Goal: Task Accomplishment & Management: Use online tool/utility

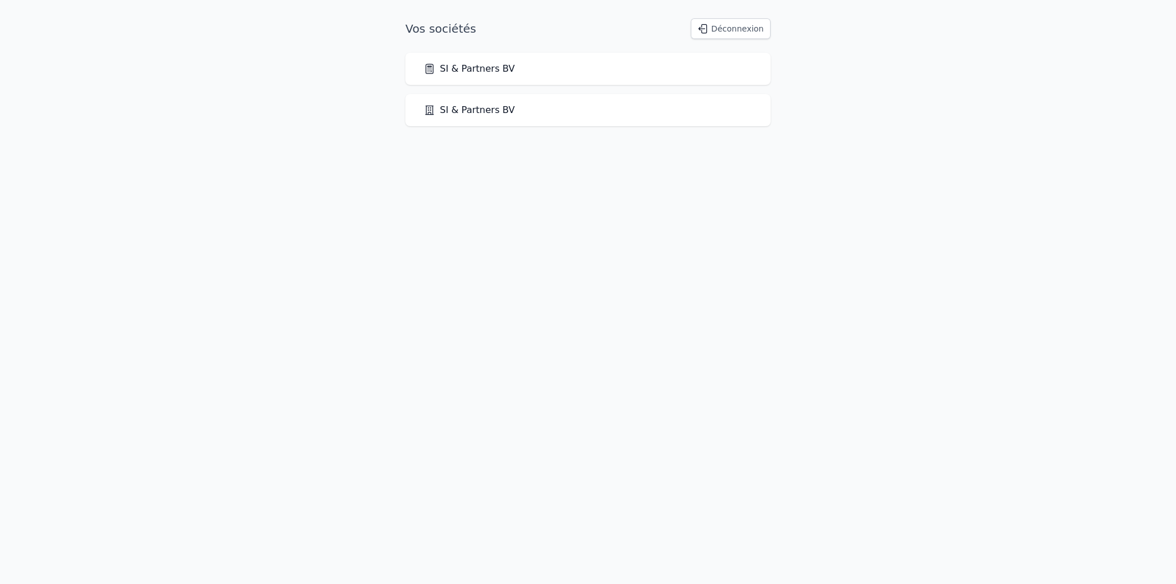
click at [463, 111] on link "SI & Partners BV" at bounding box center [469, 110] width 91 height 14
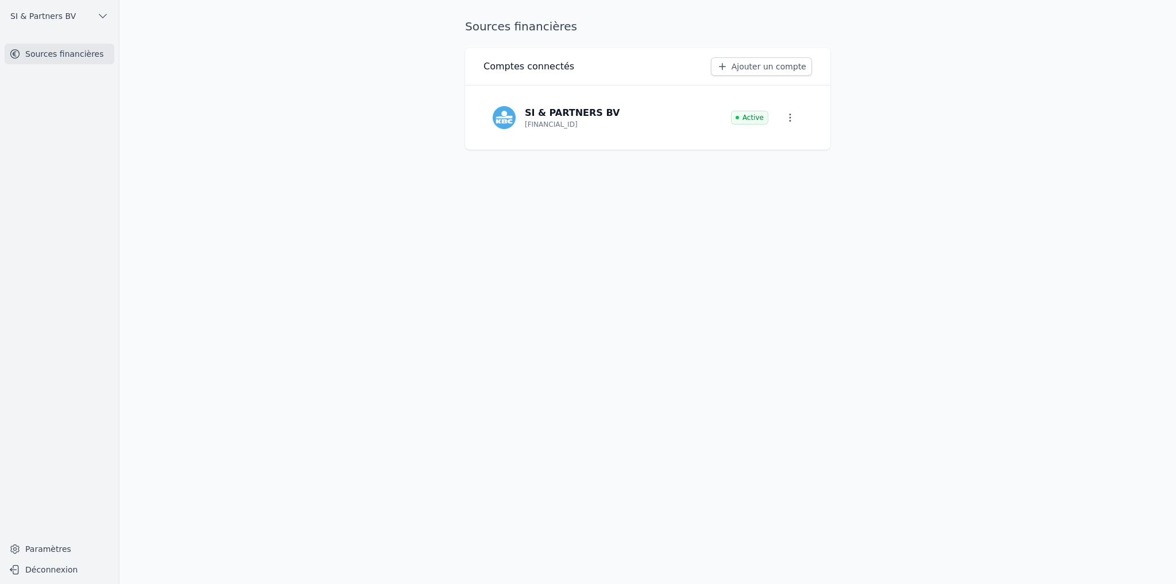
click at [87, 14] on button "SI & Partners BV" at bounding box center [60, 16] width 110 height 18
click at [71, 40] on span "SI & Partners BV" at bounding box center [79, 41] width 65 height 11
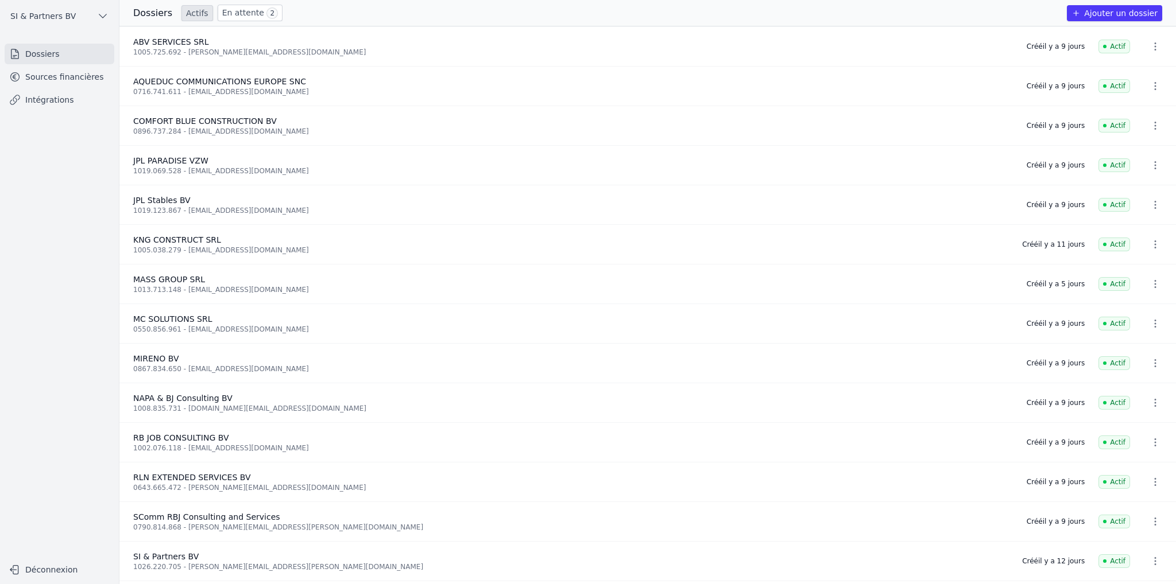
click at [225, 9] on link "En attente 2" at bounding box center [250, 13] width 65 height 17
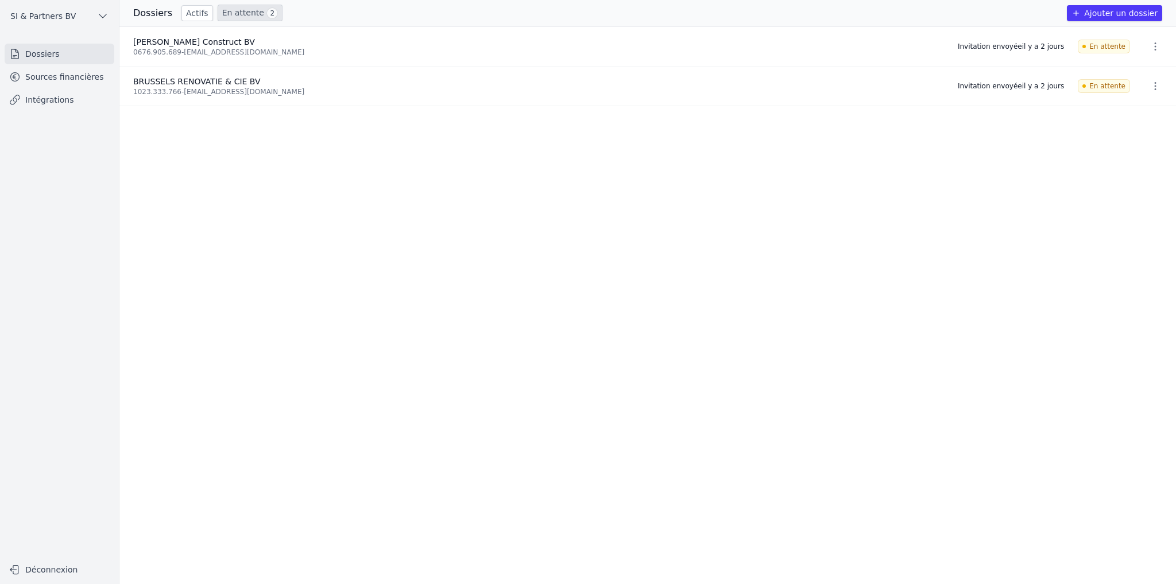
click at [190, 12] on link "Actifs" at bounding box center [197, 13] width 32 height 16
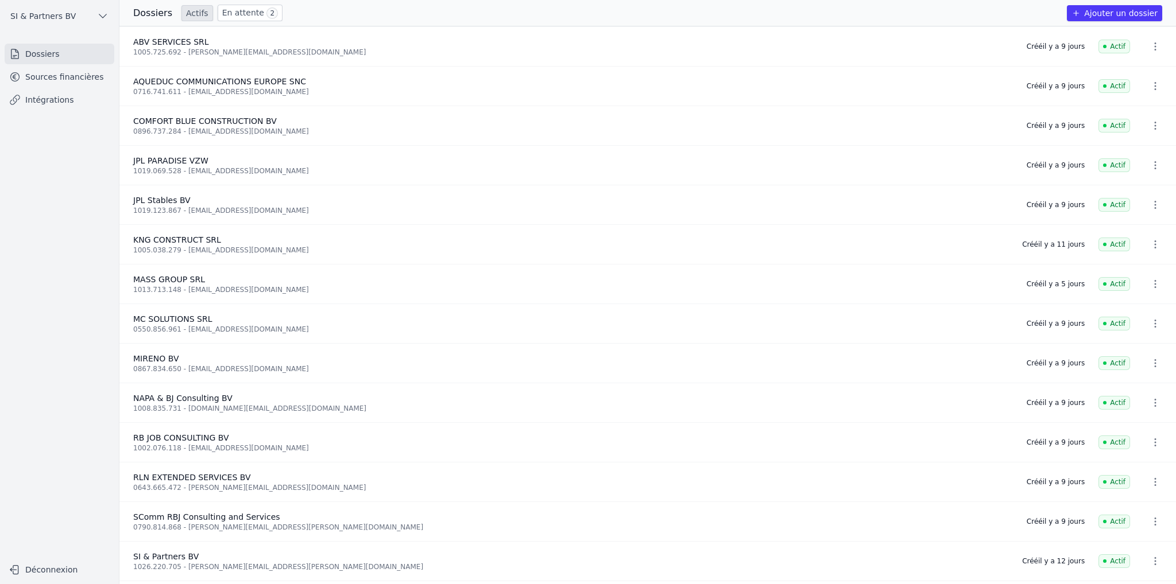
click at [237, 7] on link "En attente 2" at bounding box center [250, 13] width 65 height 17
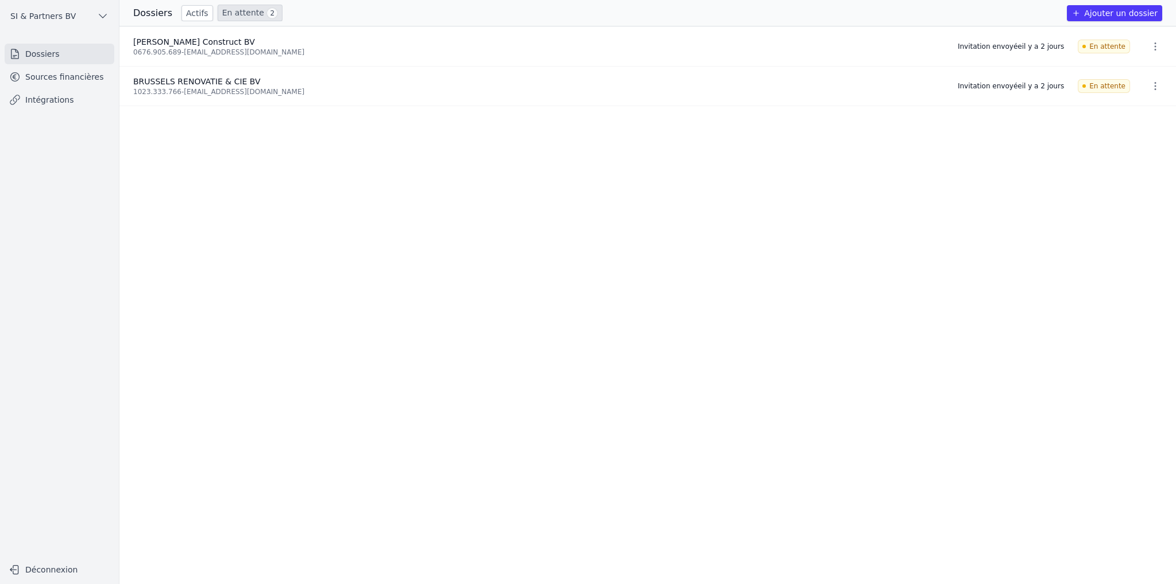
click at [254, 409] on ul "[PERSON_NAME] Construct BV 0676.905.689 - [EMAIL_ADDRESS][DOMAIN_NAME] Invitati…" at bounding box center [647, 305] width 1056 height 558
click at [227, 18] on link "En attente 2" at bounding box center [250, 13] width 65 height 17
click at [192, 13] on link "Actifs" at bounding box center [197, 13] width 32 height 16
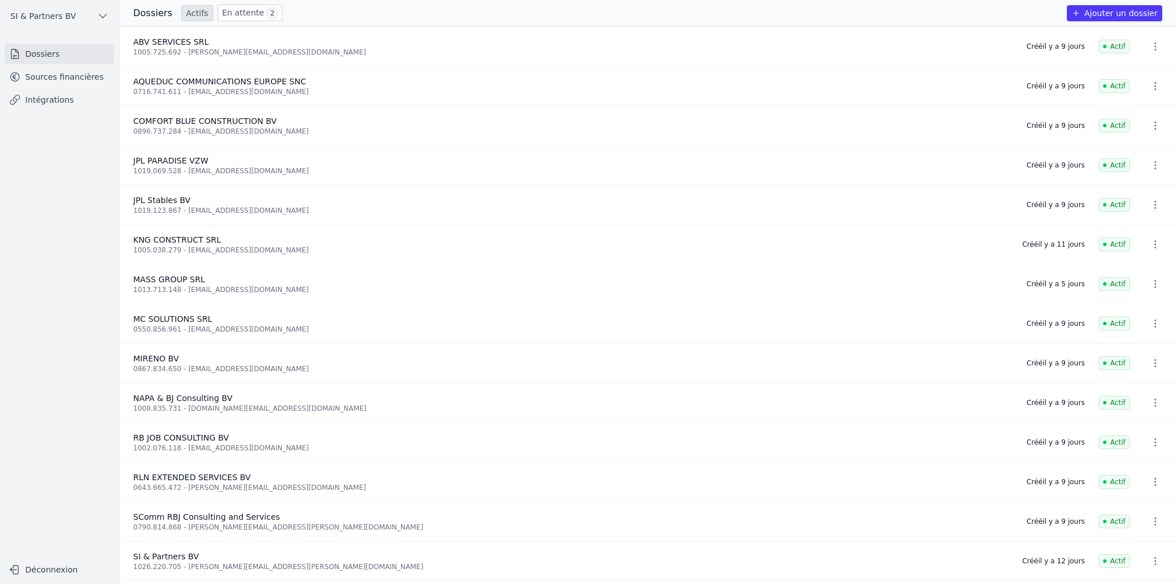
click at [247, 13] on link "En attente 2" at bounding box center [250, 13] width 65 height 17
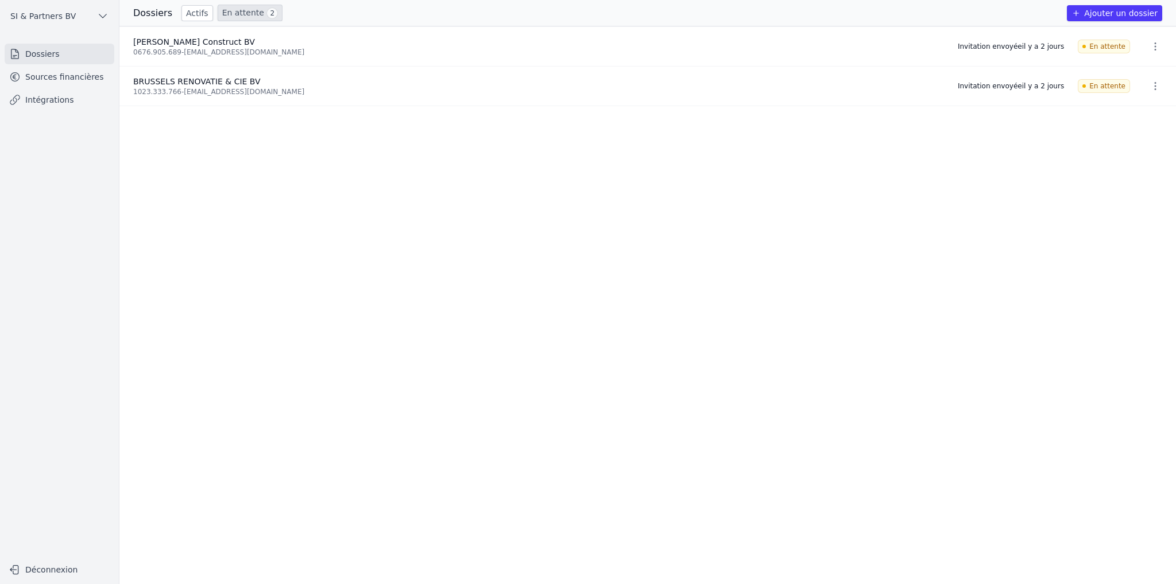
click at [181, 13] on link "Actifs" at bounding box center [197, 13] width 32 height 16
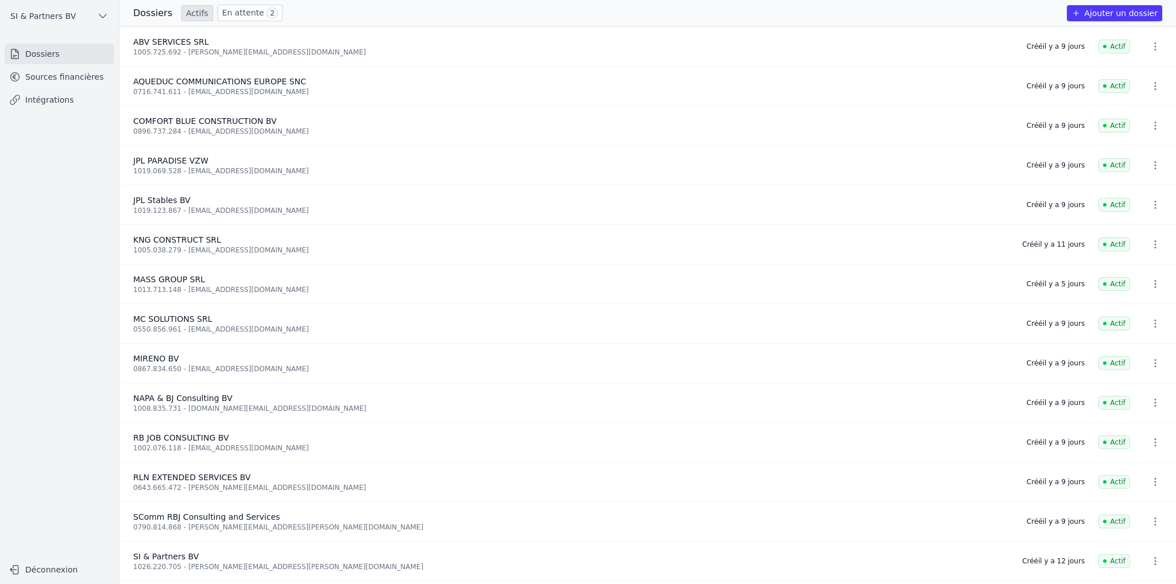
click at [241, 7] on link "En attente 2" at bounding box center [250, 13] width 65 height 17
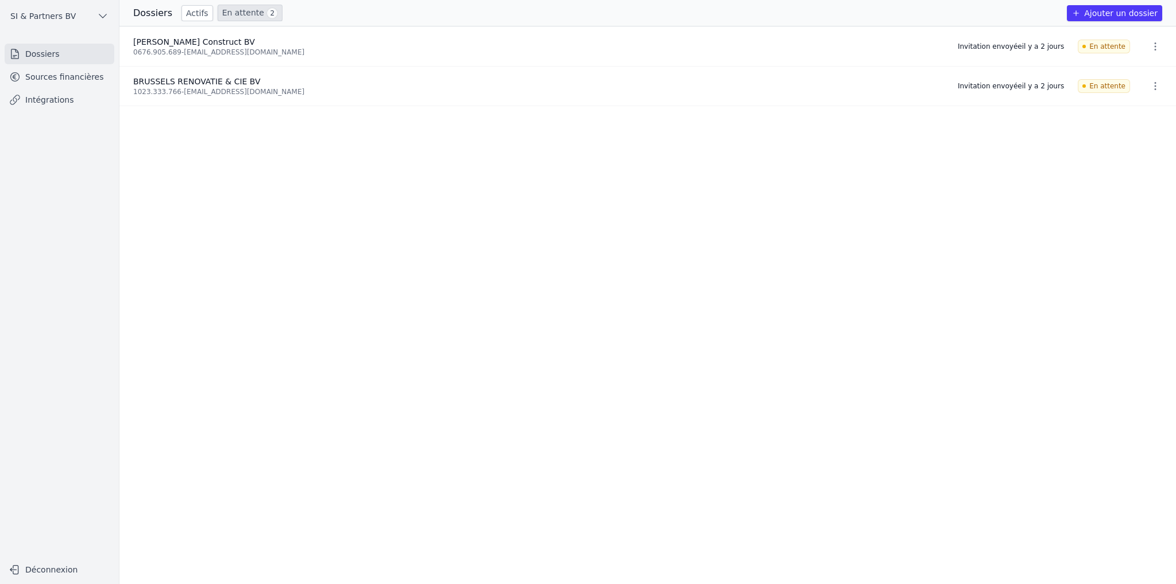
click at [186, 12] on link "Actifs" at bounding box center [197, 13] width 32 height 16
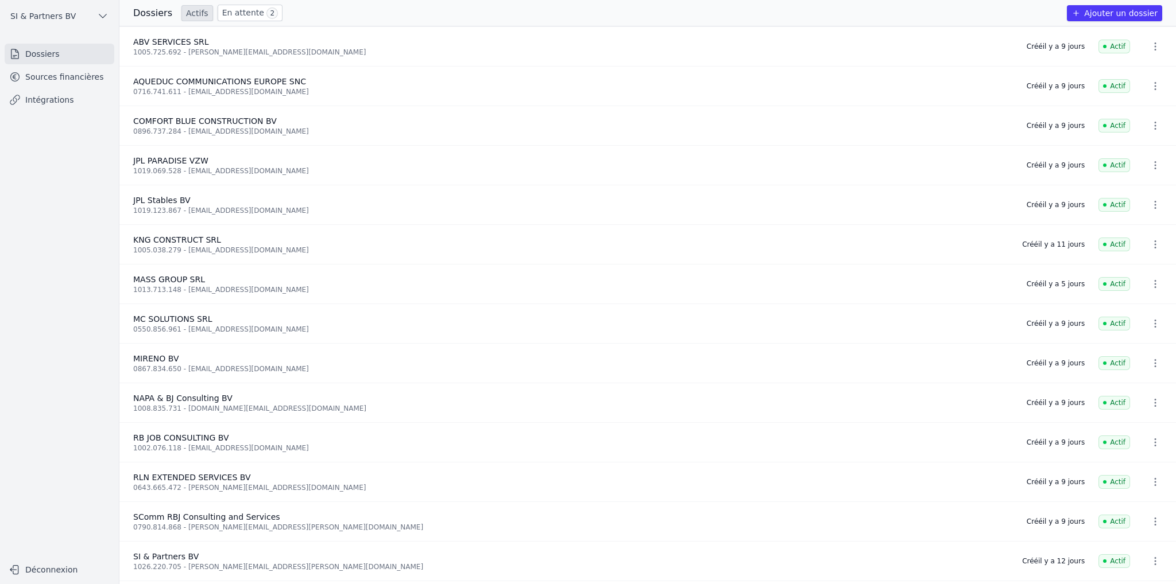
click at [235, 14] on link "En attente 2" at bounding box center [250, 13] width 65 height 17
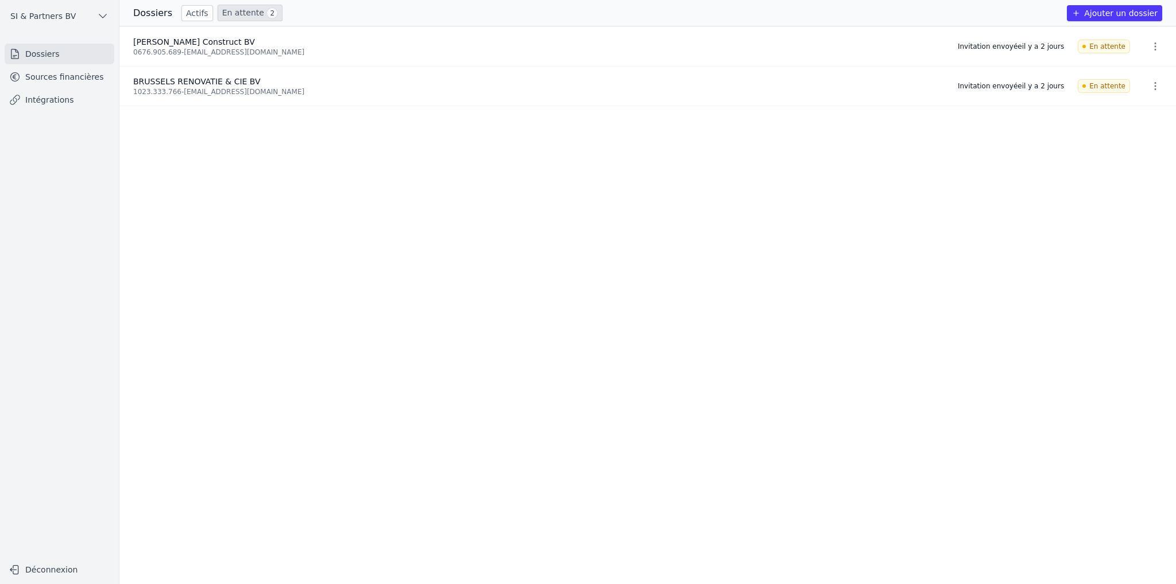
click at [241, 171] on ul "[PERSON_NAME] Construct BV 0676.905.689 - [EMAIL_ADDRESS][DOMAIN_NAME] Invitati…" at bounding box center [647, 305] width 1056 height 558
click at [191, 12] on link "Actifs" at bounding box center [197, 13] width 32 height 16
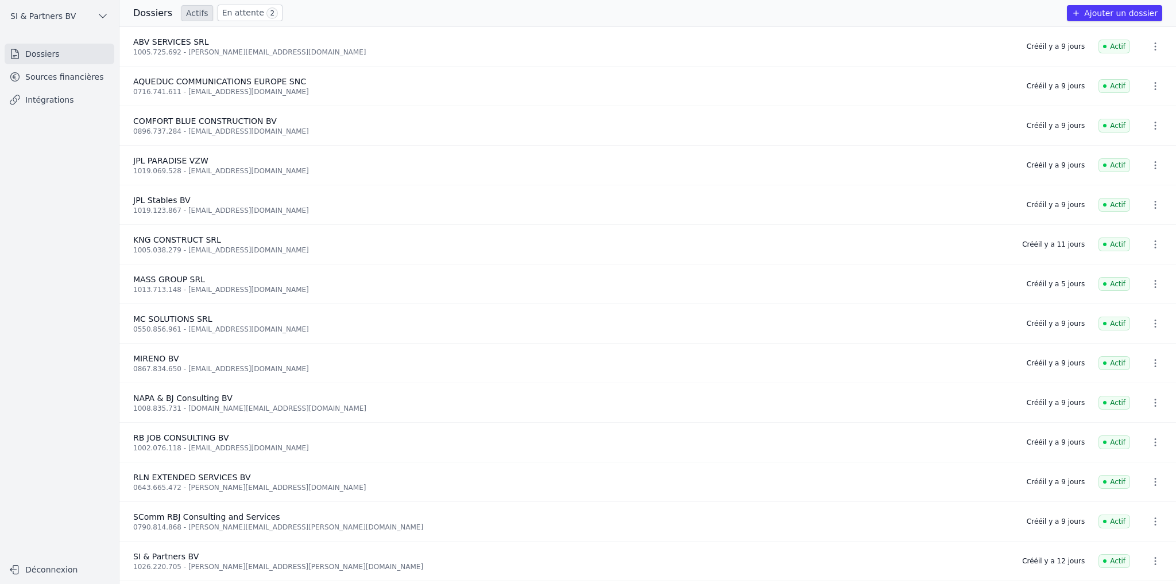
click at [48, 106] on link "Intégrations" at bounding box center [60, 100] width 110 height 21
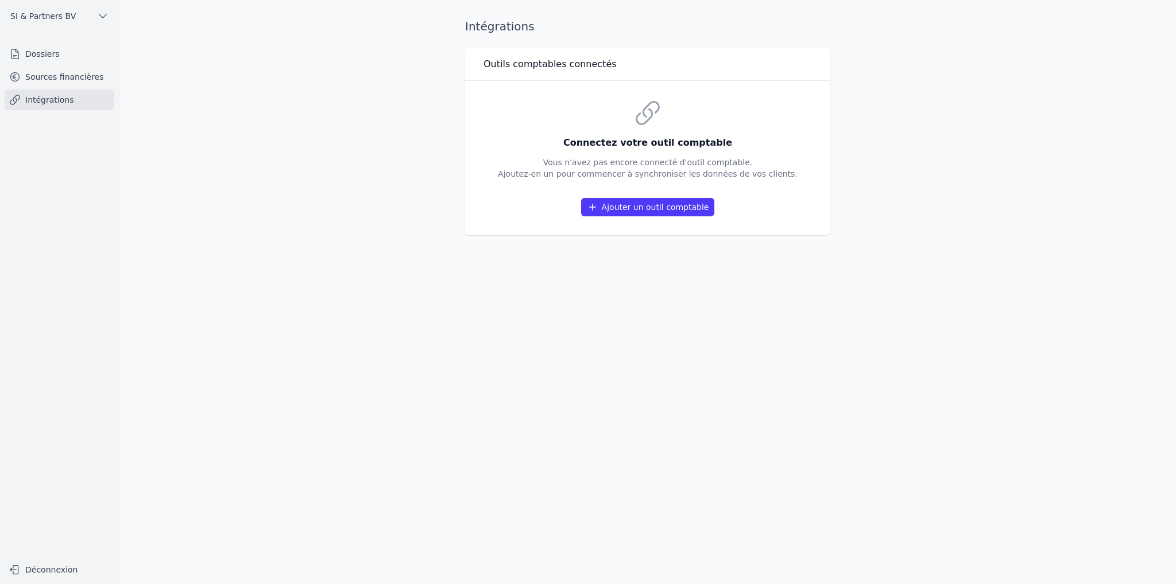
click at [671, 203] on button "Ajouter un outil comptable" at bounding box center [648, 207] width 134 height 18
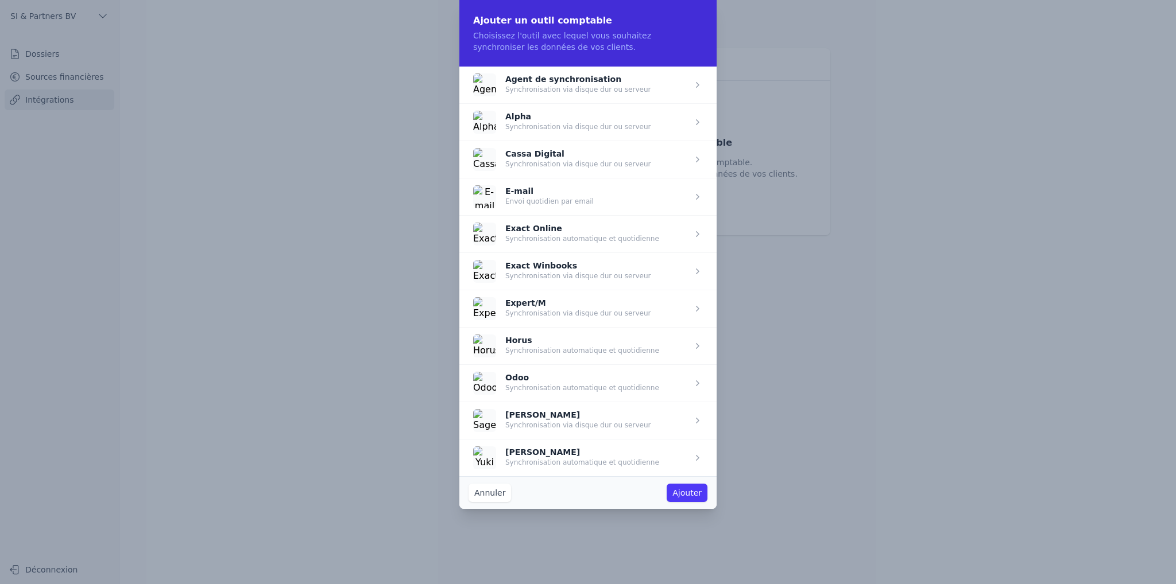
click at [599, 281] on span "button" at bounding box center [587, 271] width 257 height 37
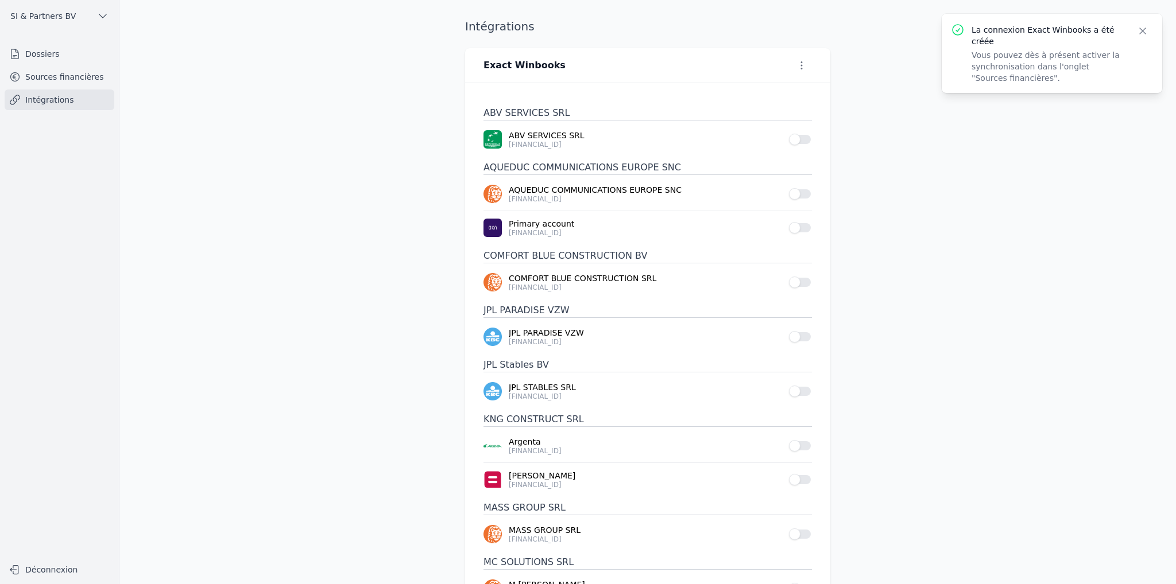
click at [801, 68] on icon "button" at bounding box center [801, 65] width 11 height 11
click at [871, 137] on div at bounding box center [588, 292] width 1176 height 584
click at [806, 135] on button "Use setting" at bounding box center [800, 139] width 23 height 11
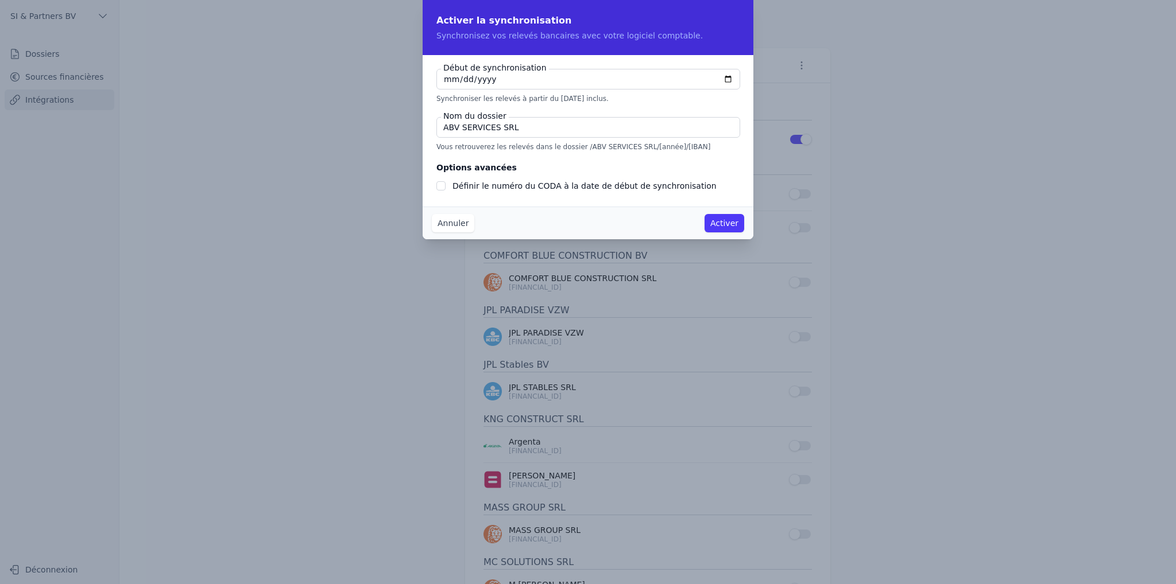
click at [728, 80] on input "[DATE]" at bounding box center [588, 79] width 304 height 21
type input "[DATE]"
checkbox input "false"
type input "[DATE]"
click at [441, 188] on input "Définir le numéro du CODA à la date de début de synchronisation" at bounding box center [440, 185] width 9 height 9
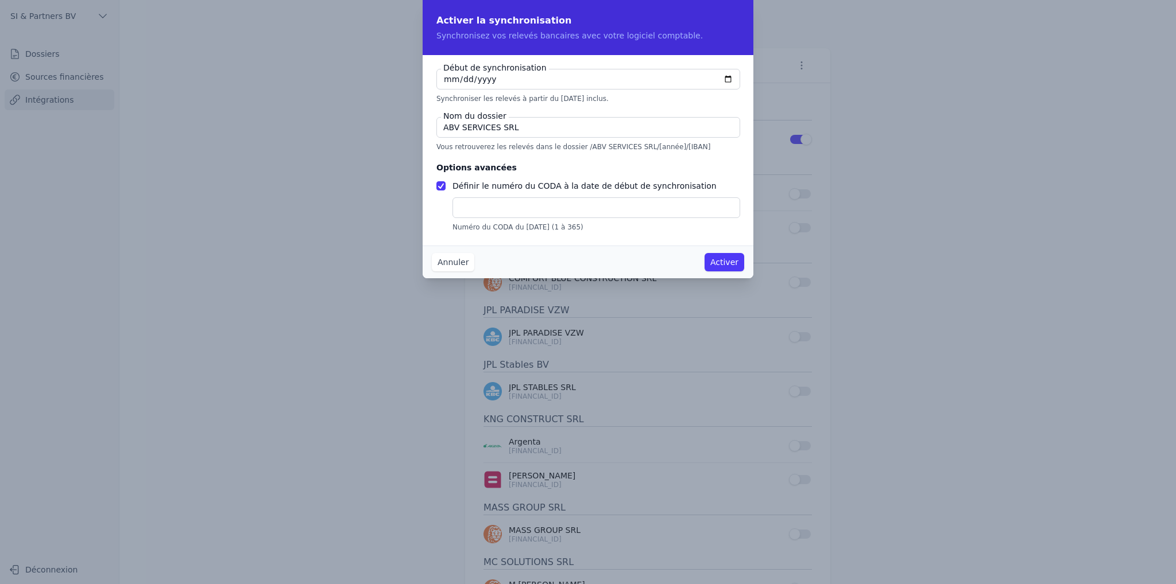
click at [473, 203] on input "text" at bounding box center [596, 207] width 288 height 21
click at [443, 186] on input "Définir le numéro du CODA à la date de début de synchronisation" at bounding box center [440, 185] width 9 height 9
checkbox input "false"
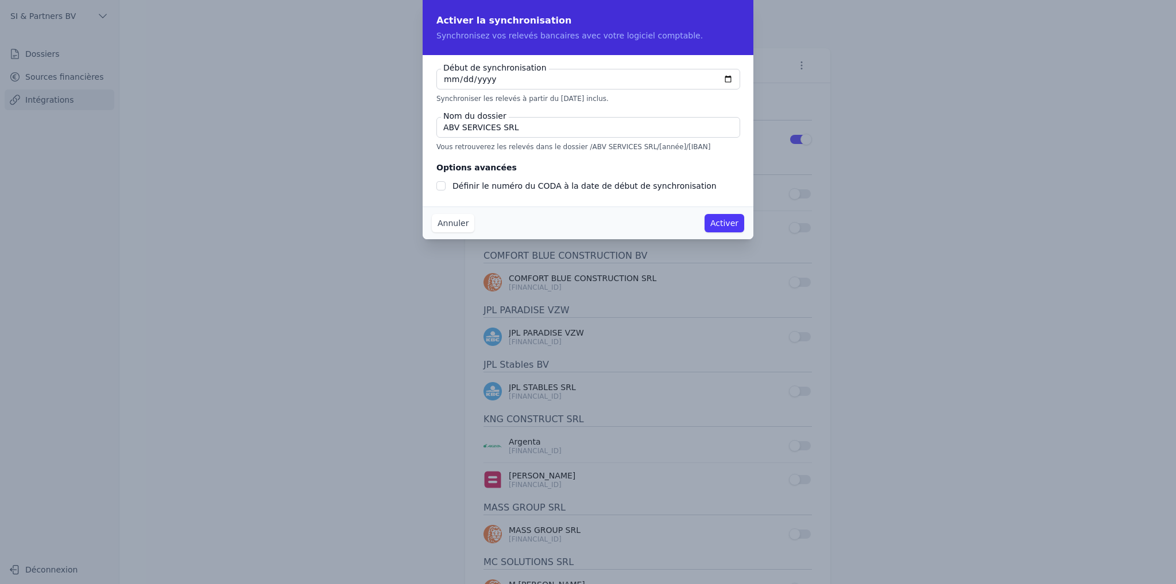
click at [723, 222] on button "Activer" at bounding box center [724, 223] width 40 height 18
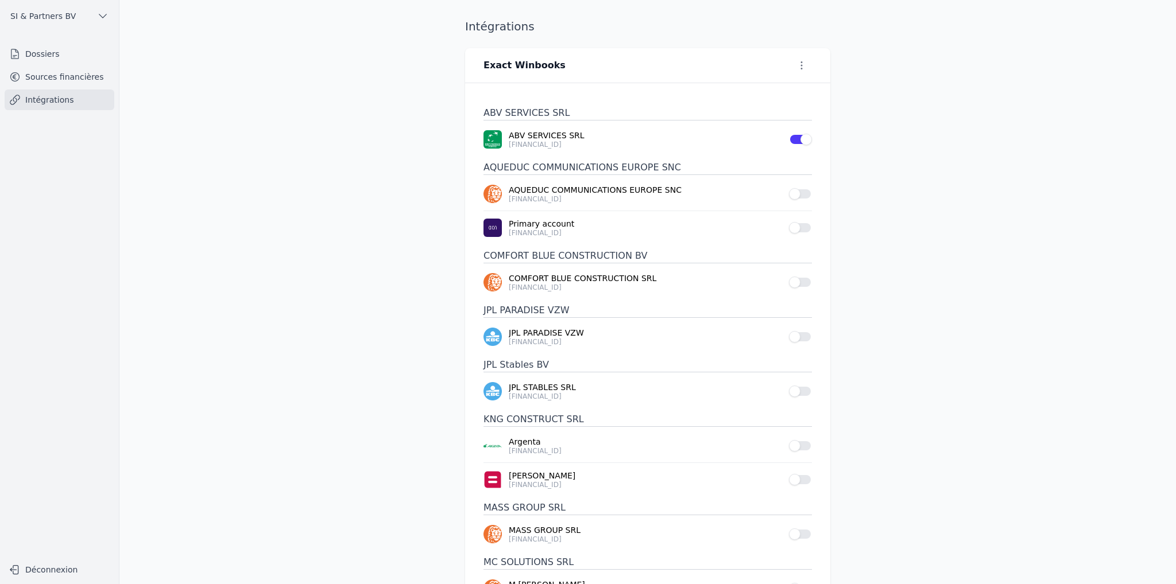
click at [803, 194] on button "Use setting" at bounding box center [800, 193] width 23 height 11
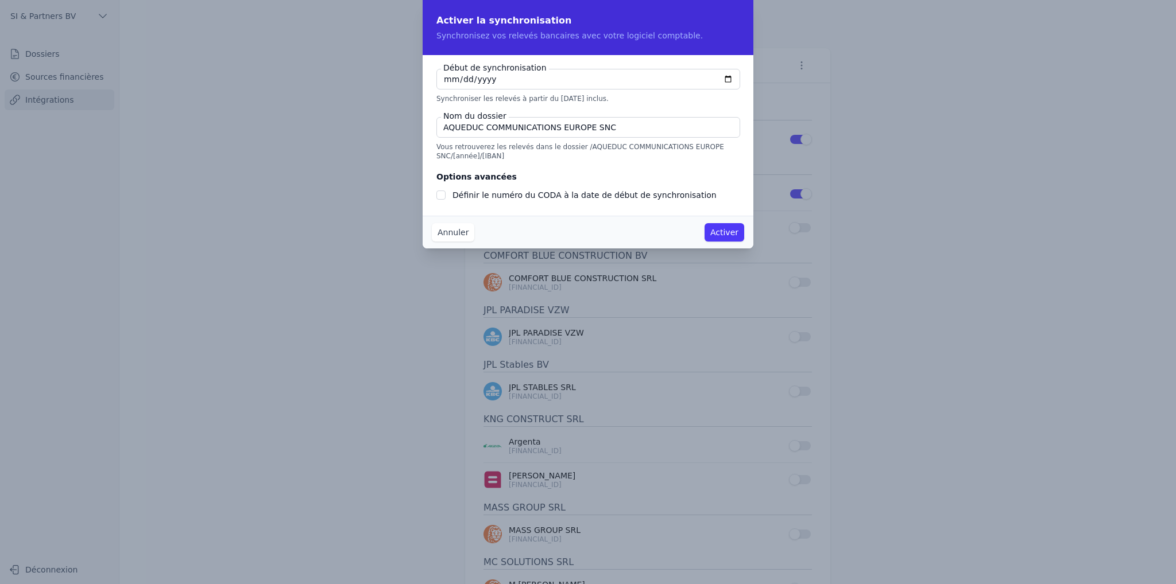
checkbox input "false"
type input "[DATE]"
click at [460, 79] on input "[DATE]" at bounding box center [588, 79] width 304 height 21
type input "[DATE]"
click at [739, 234] on button "Activer" at bounding box center [724, 232] width 40 height 18
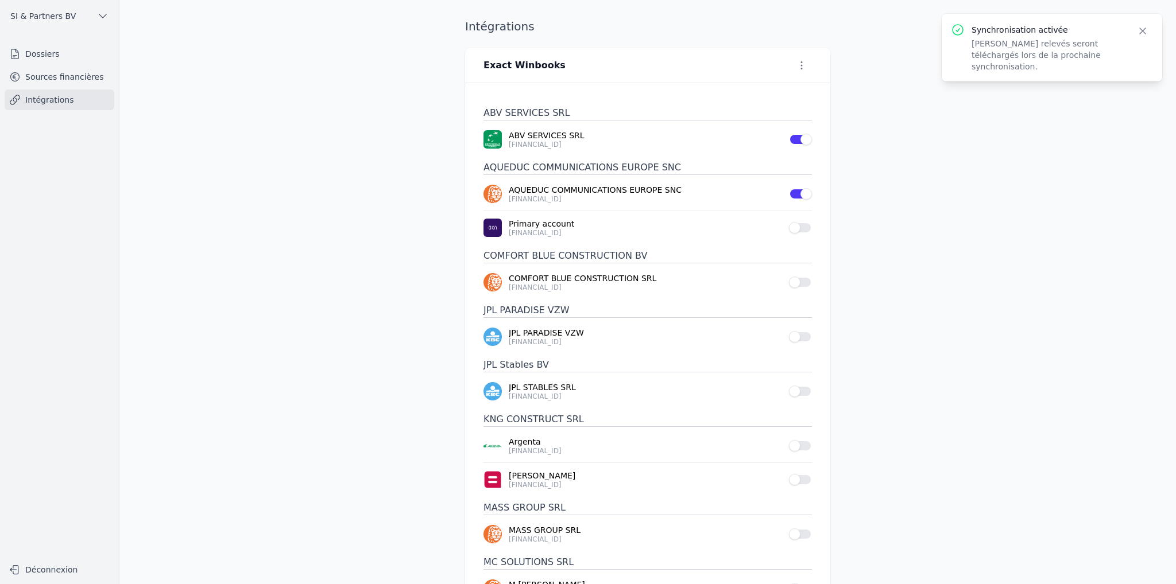
click at [793, 139] on button "Use setting" at bounding box center [800, 139] width 23 height 11
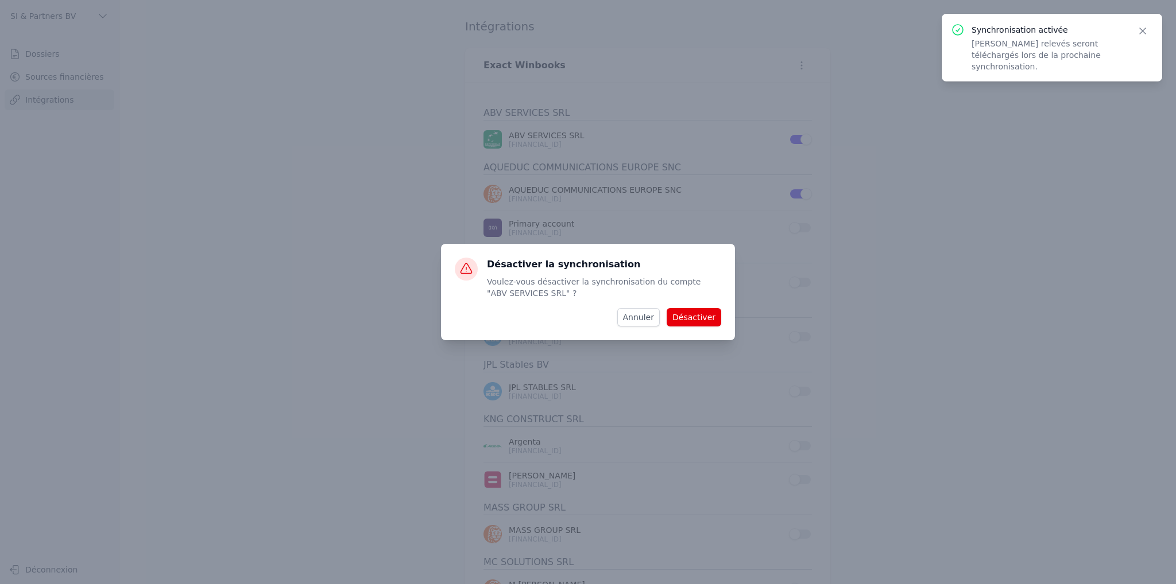
click at [696, 321] on button "Désactiver" at bounding box center [693, 317] width 55 height 18
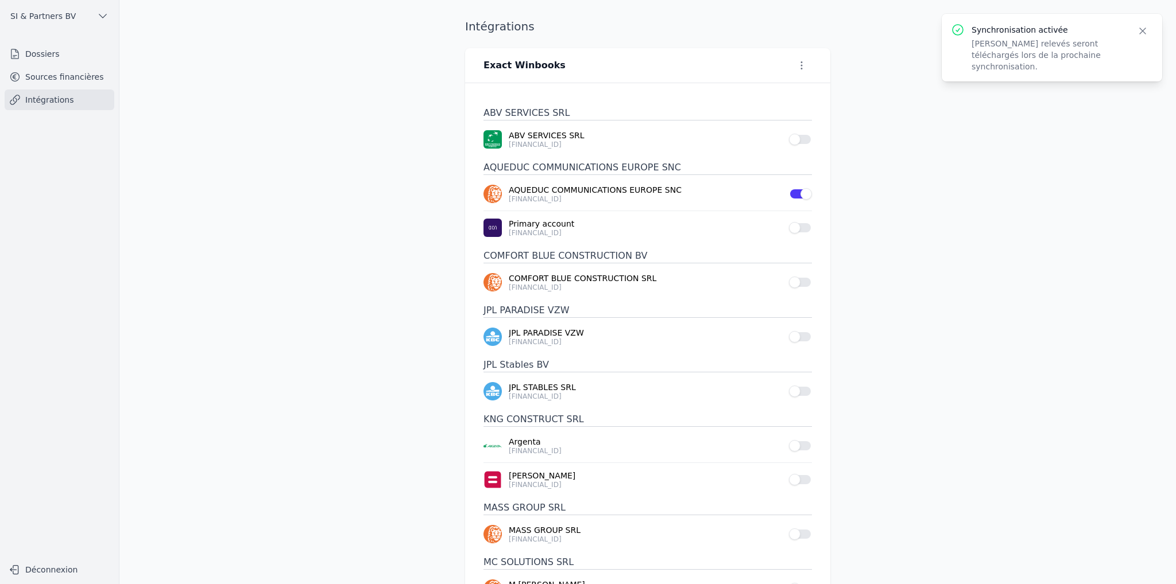
click at [798, 138] on button "Use setting" at bounding box center [800, 139] width 23 height 11
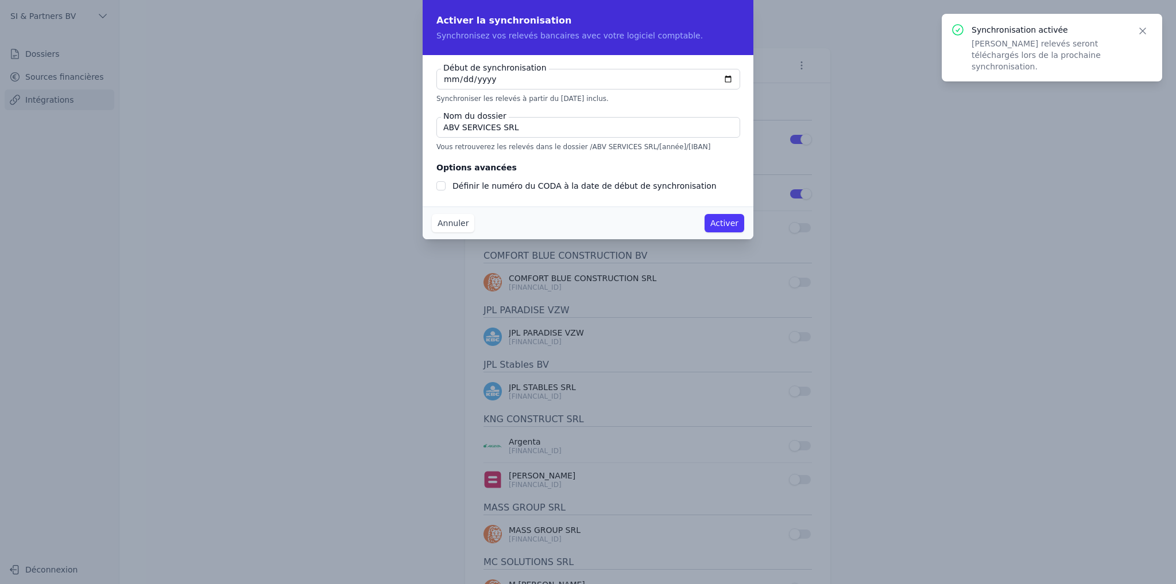
click at [720, 219] on button "Activer" at bounding box center [724, 223] width 40 height 18
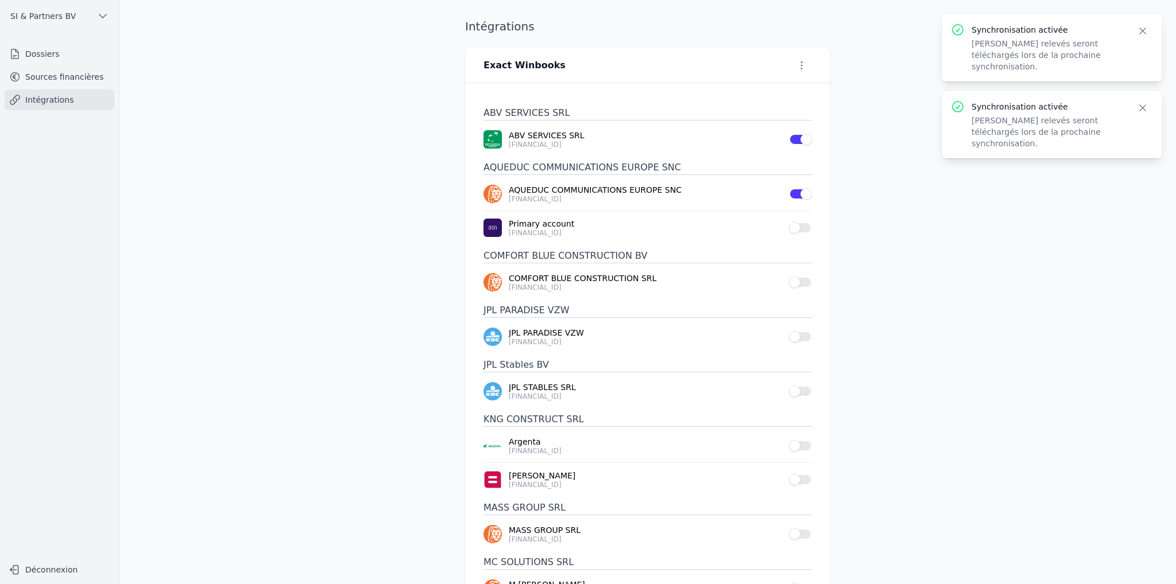
click at [801, 227] on button "Use setting" at bounding box center [800, 227] width 23 height 11
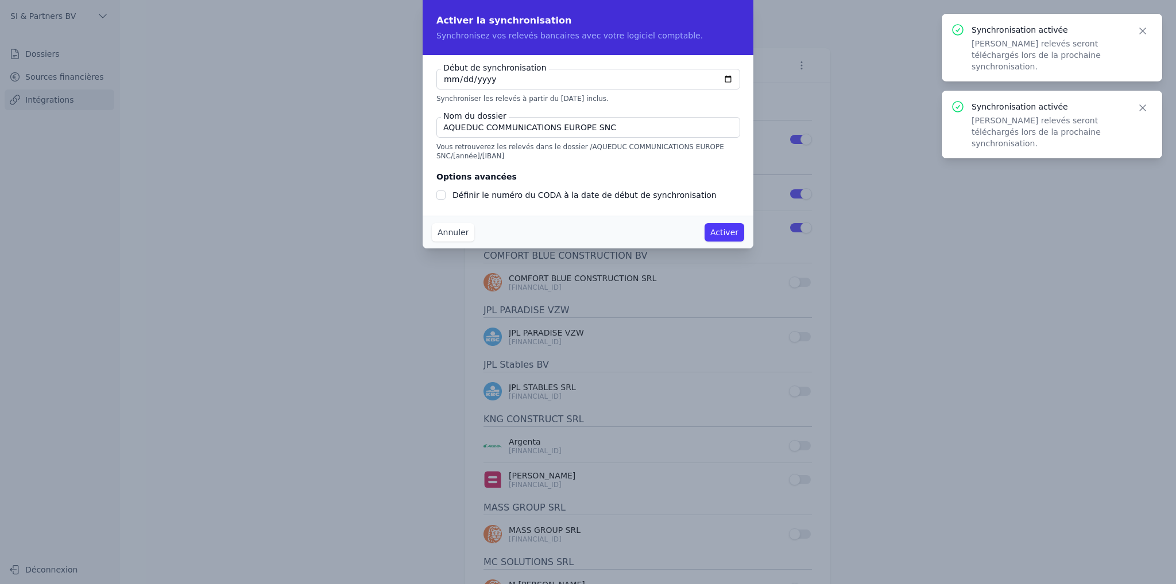
click at [723, 234] on button "Activer" at bounding box center [724, 232] width 40 height 18
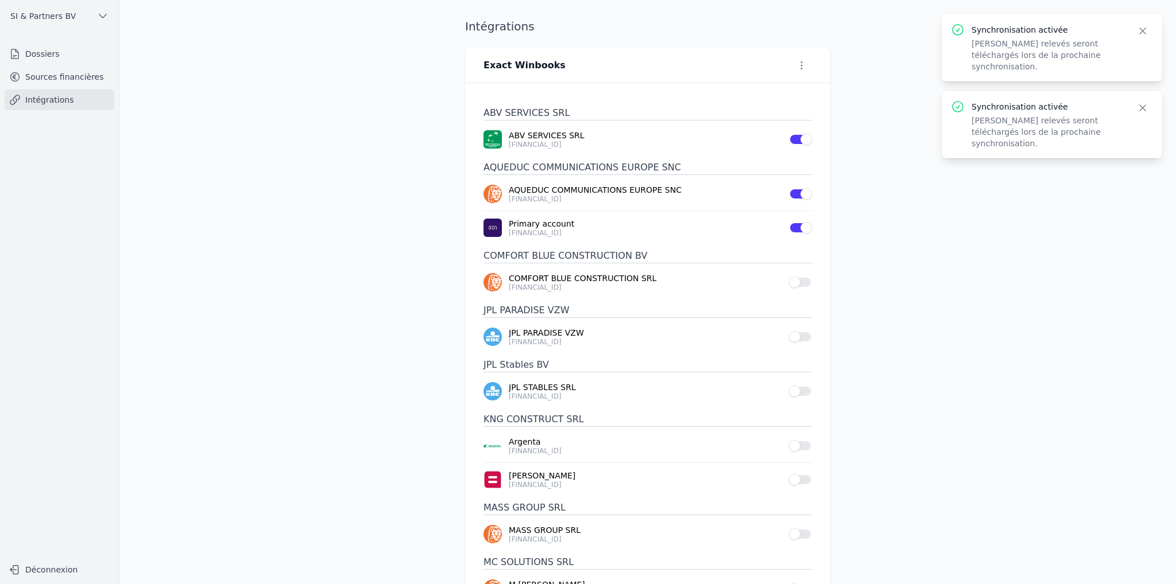
click at [804, 282] on button "Use setting" at bounding box center [800, 282] width 23 height 11
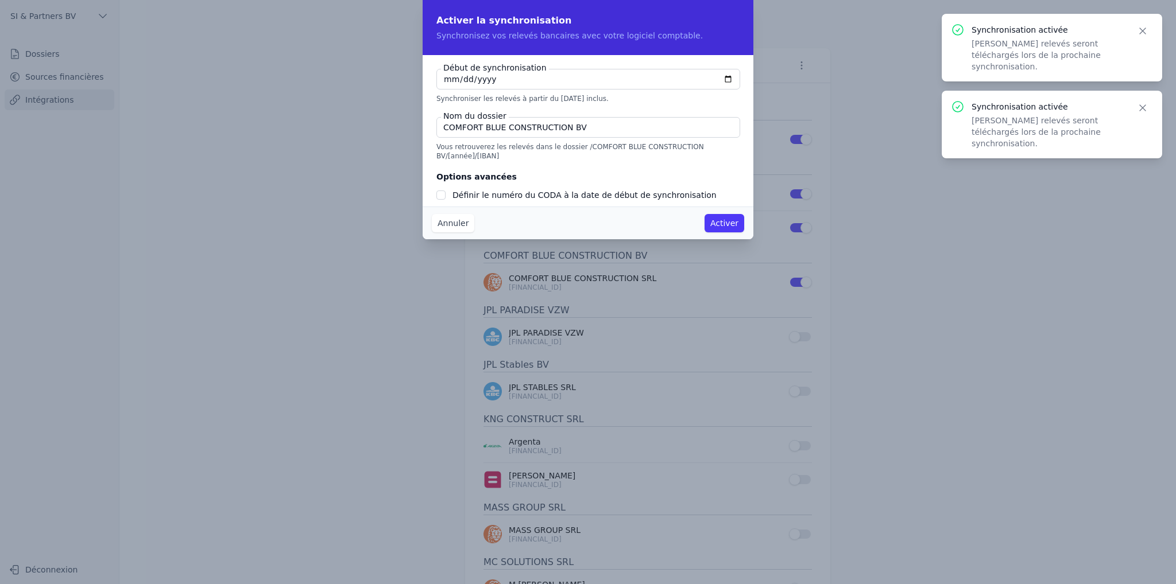
click at [719, 226] on button "Activer" at bounding box center [724, 223] width 40 height 18
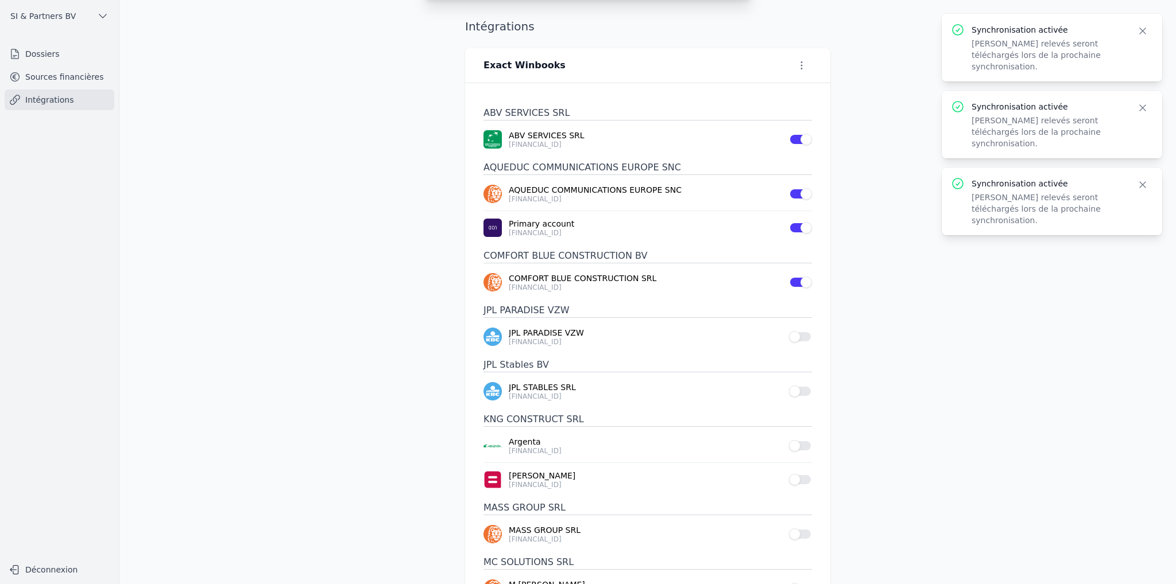
click at [799, 336] on button "Use setting" at bounding box center [800, 336] width 23 height 11
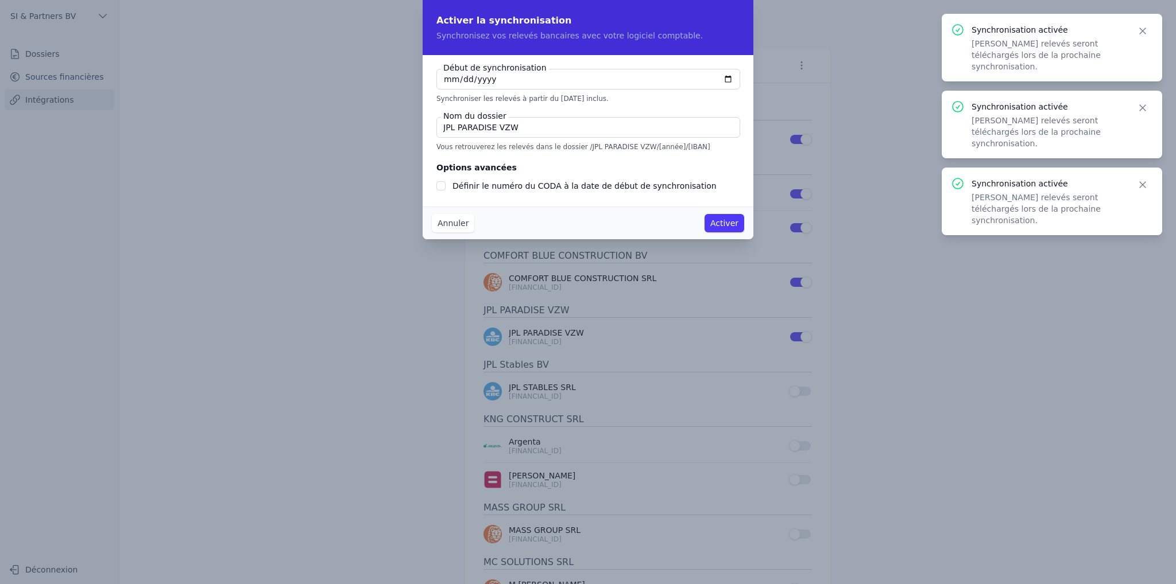
click at [730, 223] on button "Activer" at bounding box center [724, 223] width 40 height 18
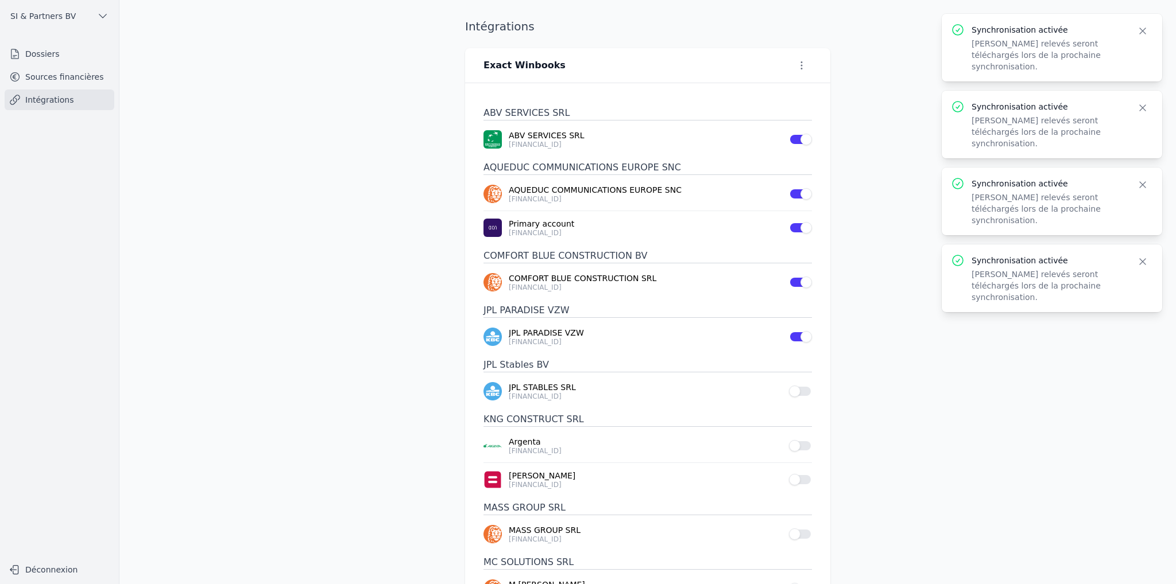
click at [804, 391] on button "Use setting" at bounding box center [800, 391] width 23 height 11
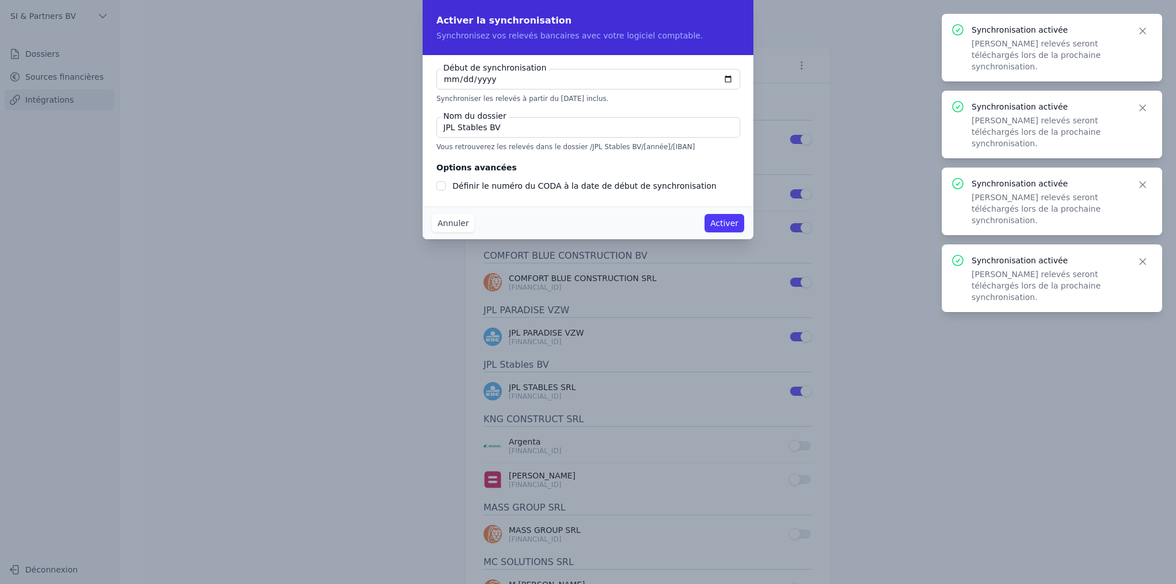
click at [721, 214] on button "Activer" at bounding box center [724, 223] width 40 height 18
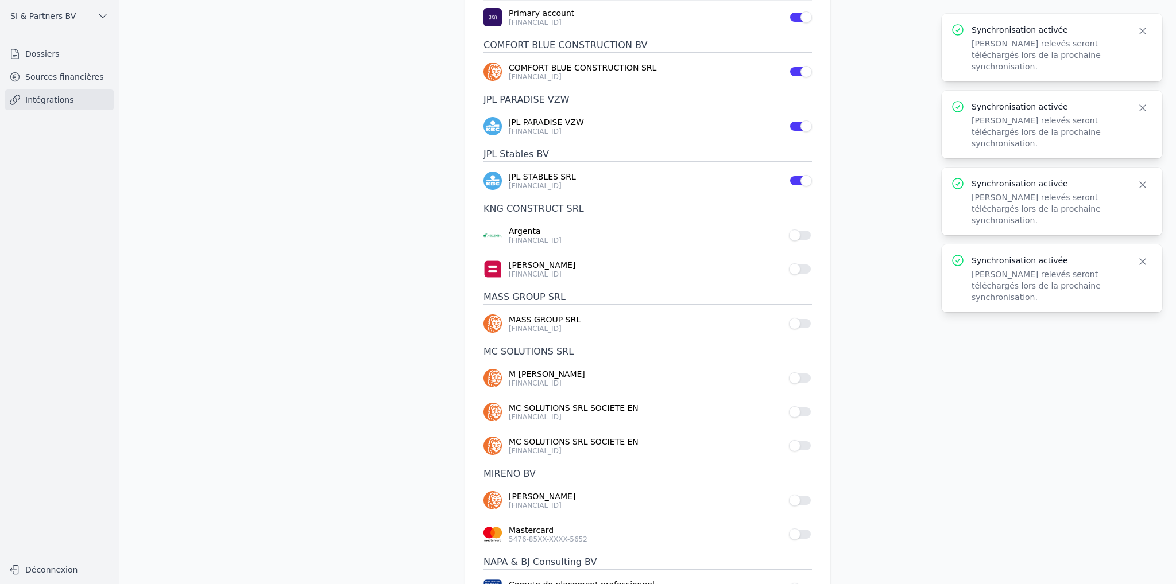
scroll to position [230, 0]
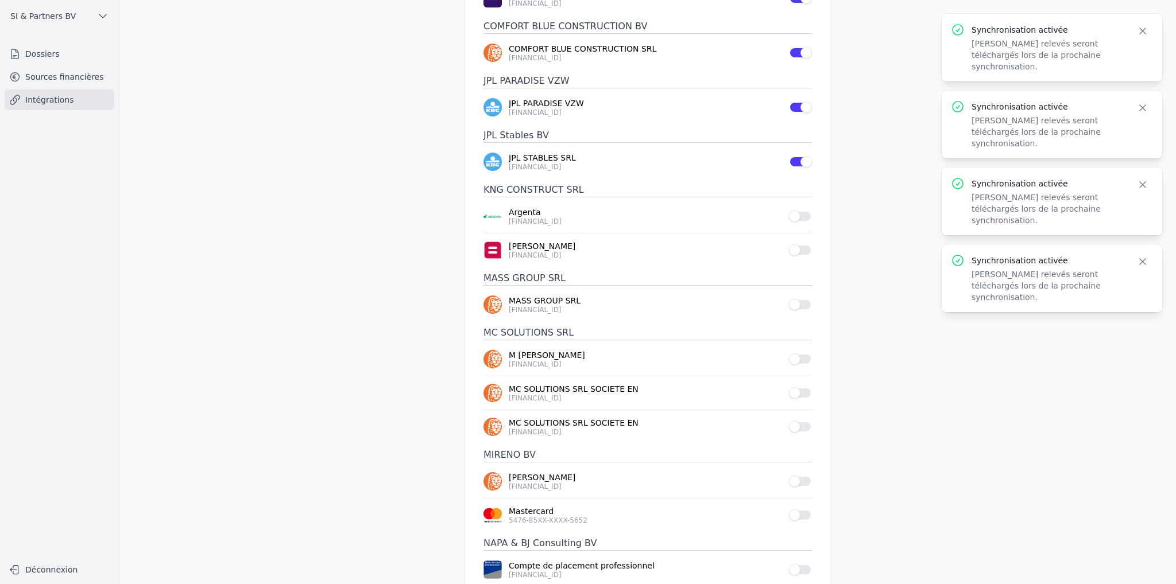
click at [801, 216] on button "Use setting" at bounding box center [800, 216] width 23 height 11
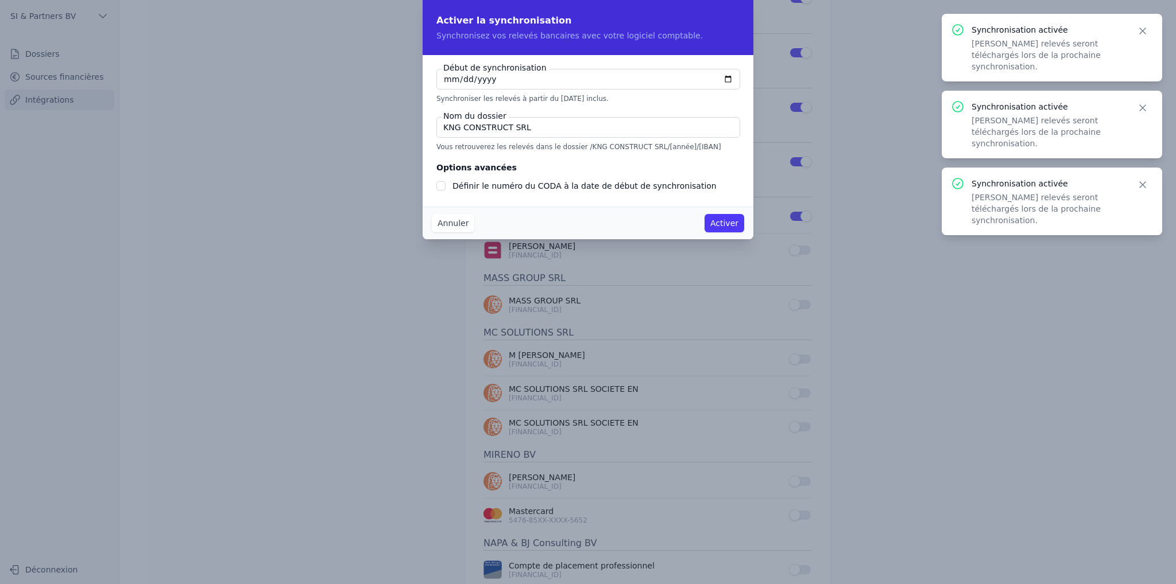
click at [720, 222] on button "Activer" at bounding box center [724, 223] width 40 height 18
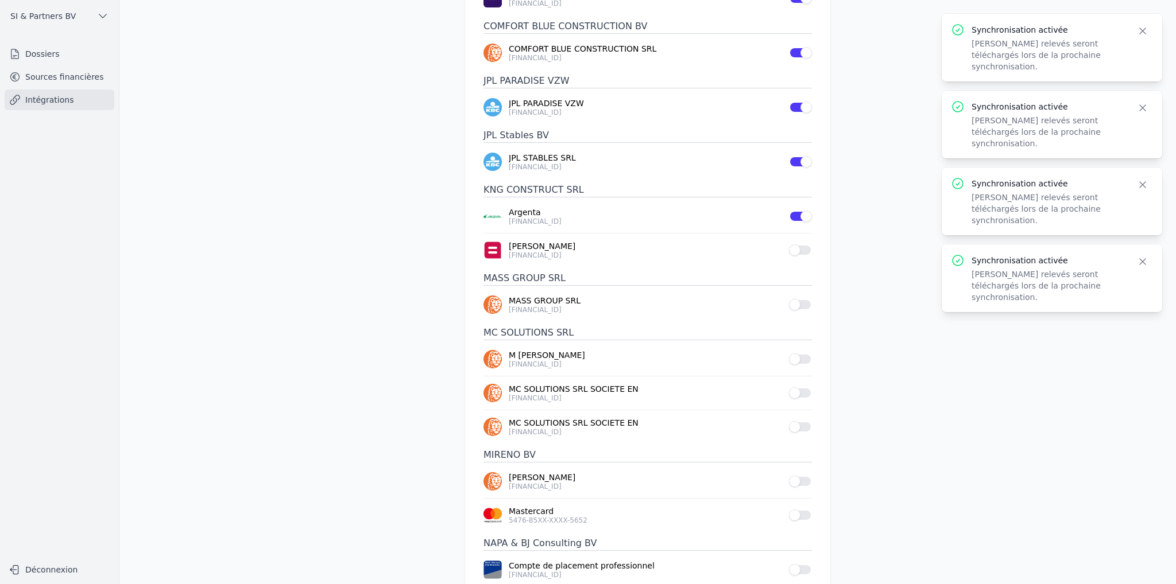
click at [799, 248] on button "Use setting" at bounding box center [800, 250] width 23 height 11
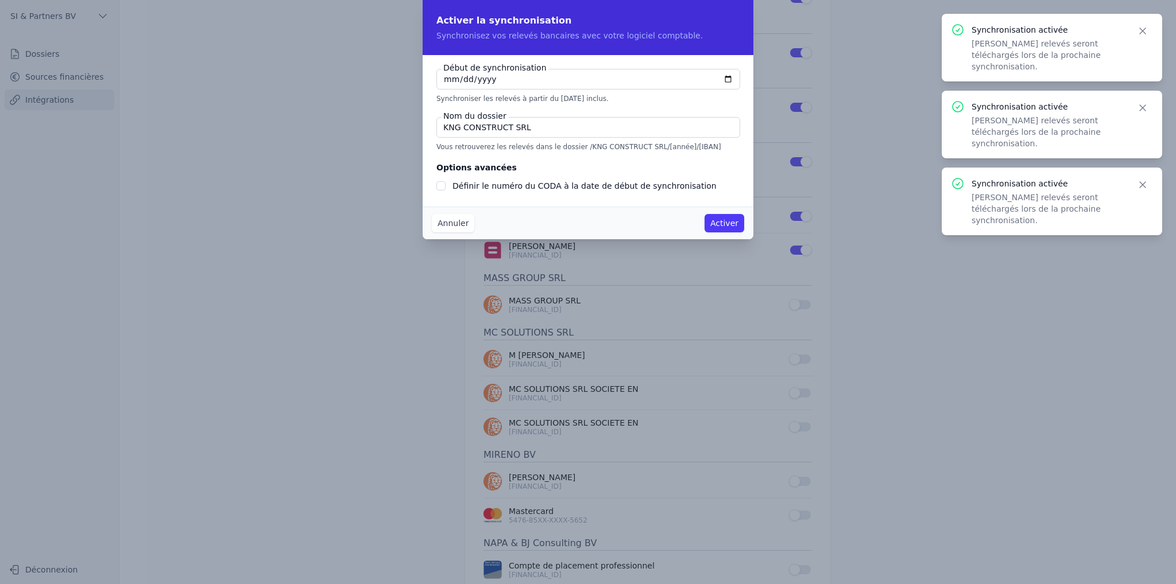
click at [731, 220] on button "Activer" at bounding box center [724, 223] width 40 height 18
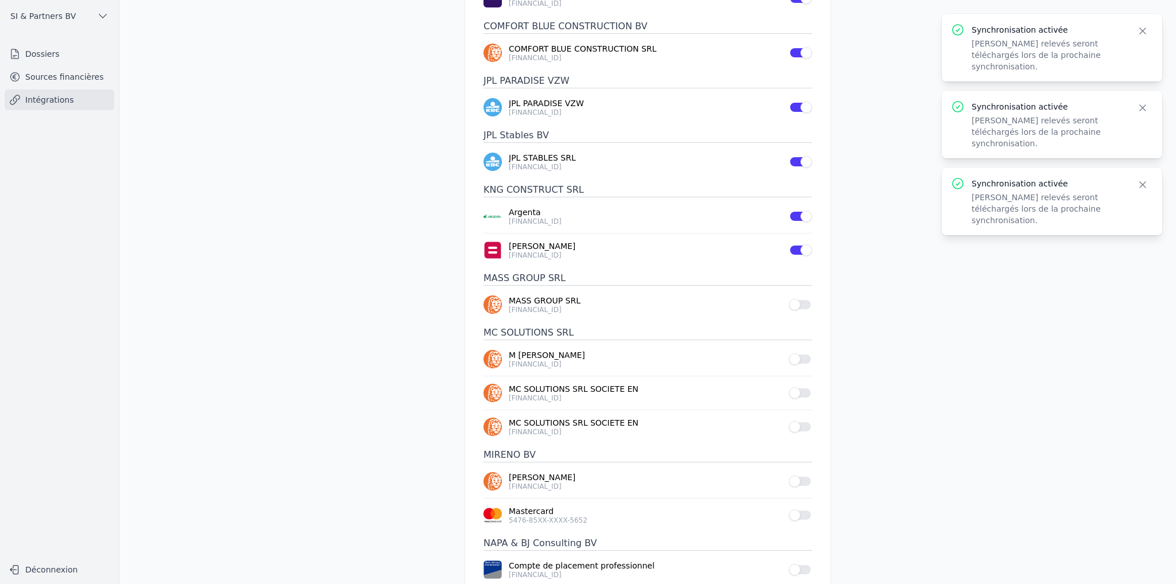
click at [799, 302] on button "Use setting" at bounding box center [800, 304] width 23 height 11
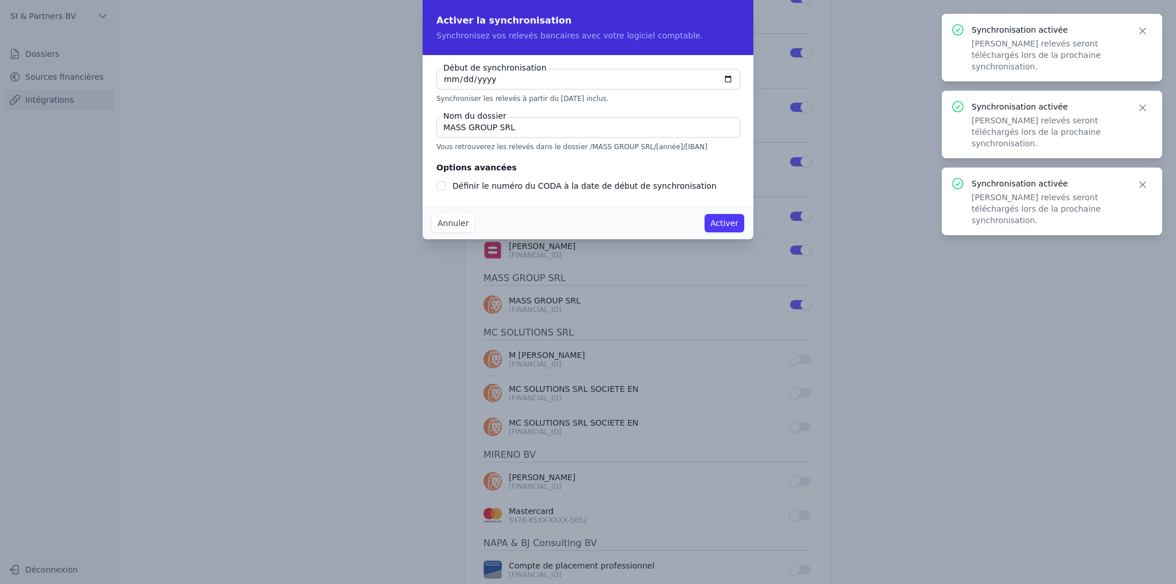
click at [726, 226] on button "Activer" at bounding box center [724, 223] width 40 height 18
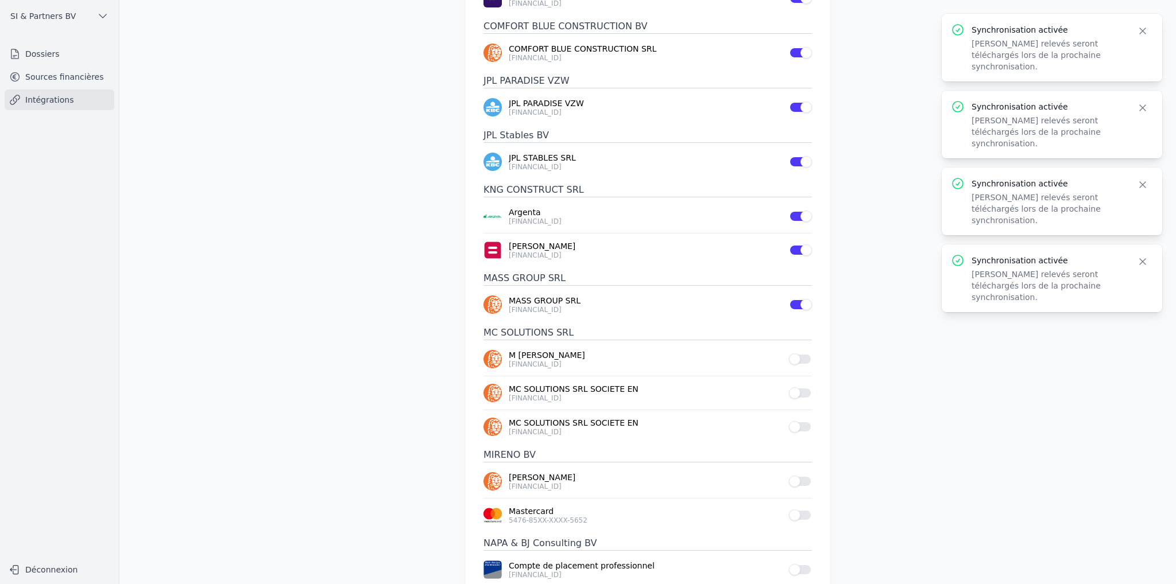
click at [800, 359] on button "Use setting" at bounding box center [800, 359] width 23 height 11
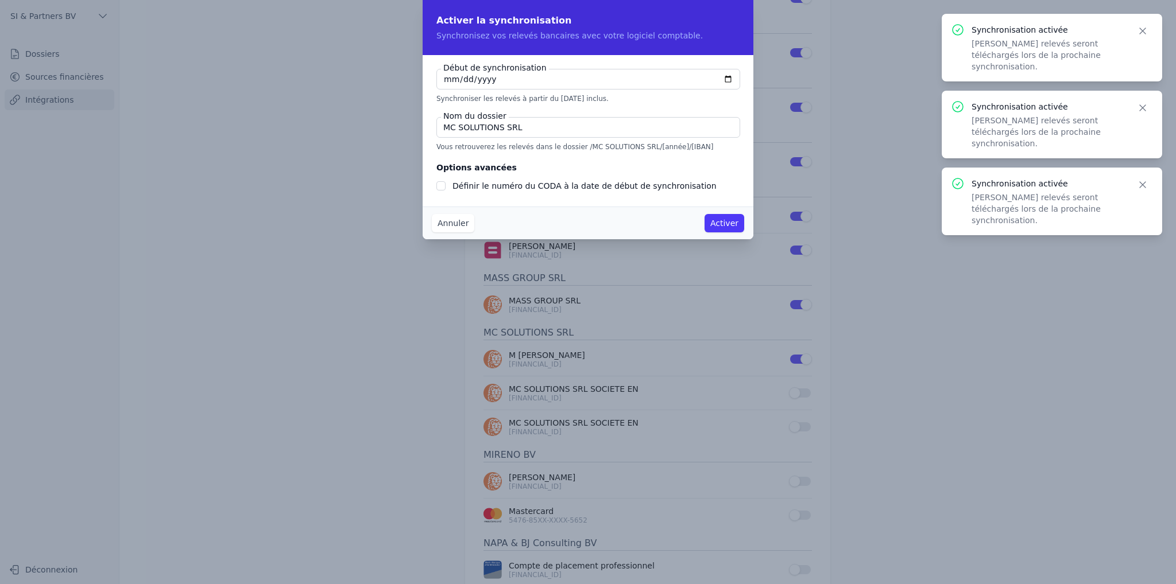
click at [722, 227] on button "Activer" at bounding box center [724, 223] width 40 height 18
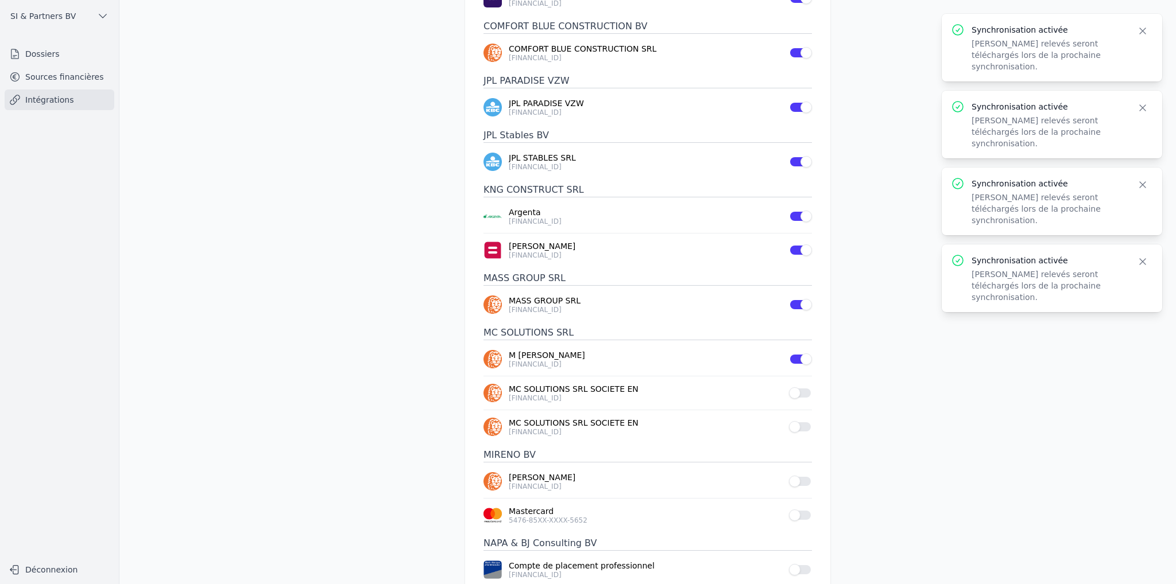
click at [804, 394] on button "Use setting" at bounding box center [800, 392] width 23 height 11
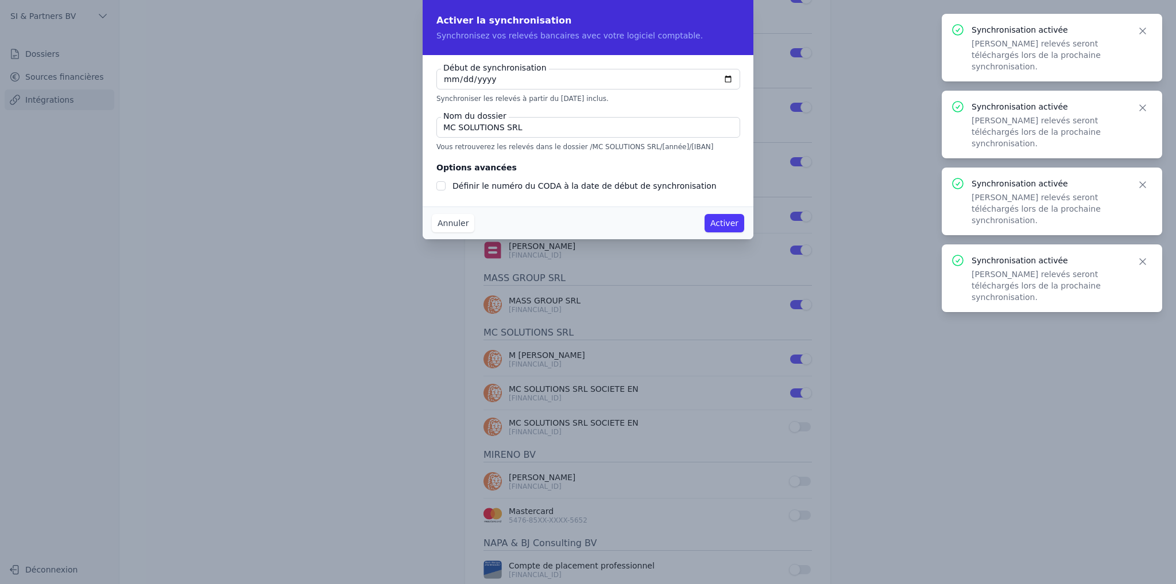
click at [721, 216] on button "Activer" at bounding box center [724, 223] width 40 height 18
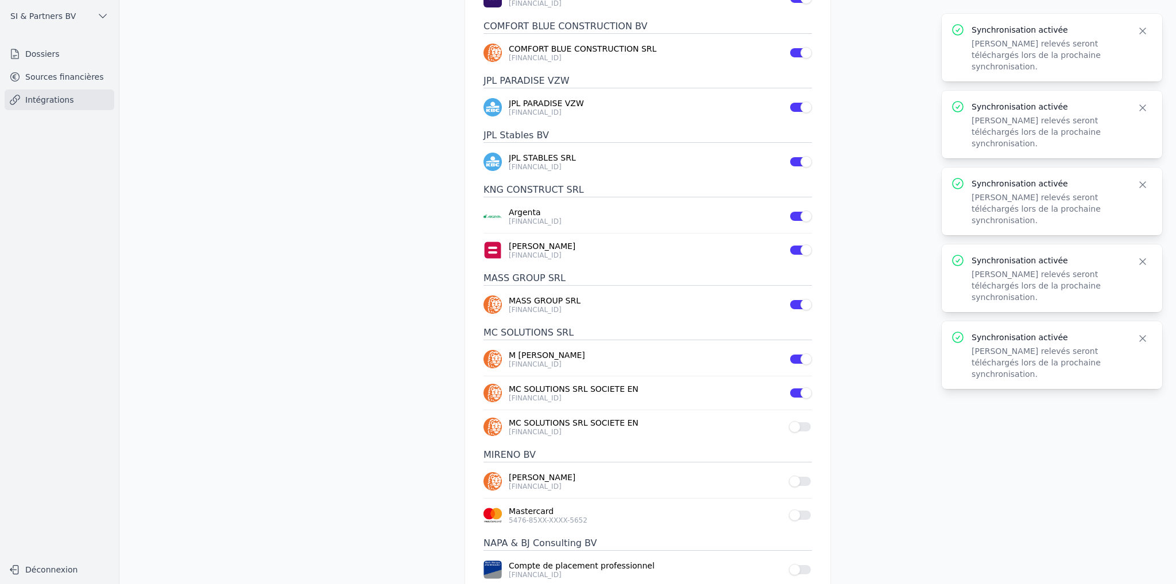
click at [799, 423] on button "Use setting" at bounding box center [800, 426] width 23 height 11
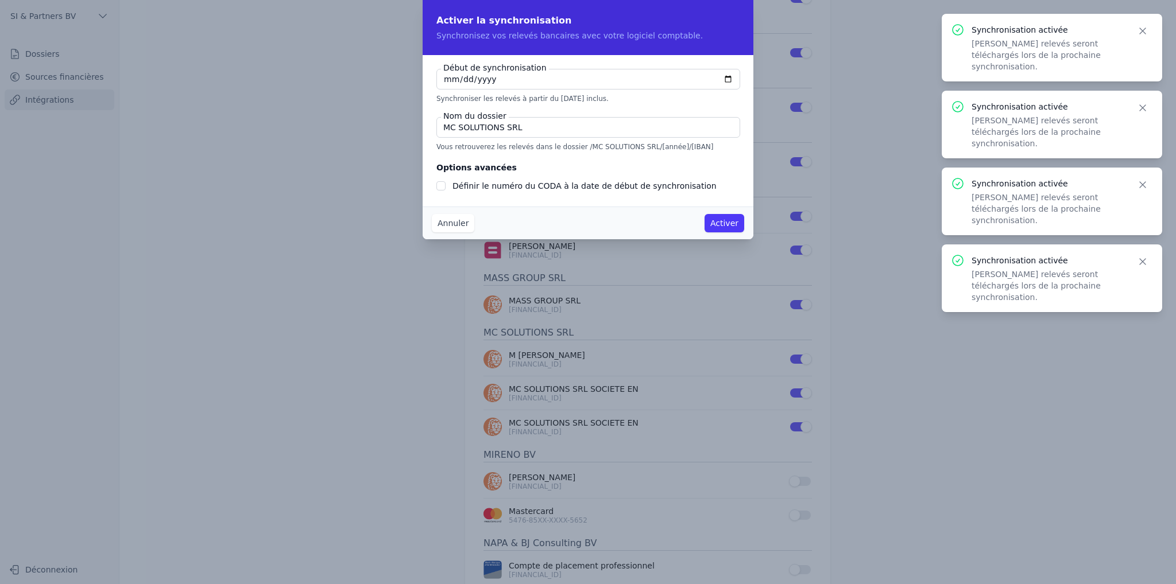
click at [717, 222] on button "Activer" at bounding box center [724, 223] width 40 height 18
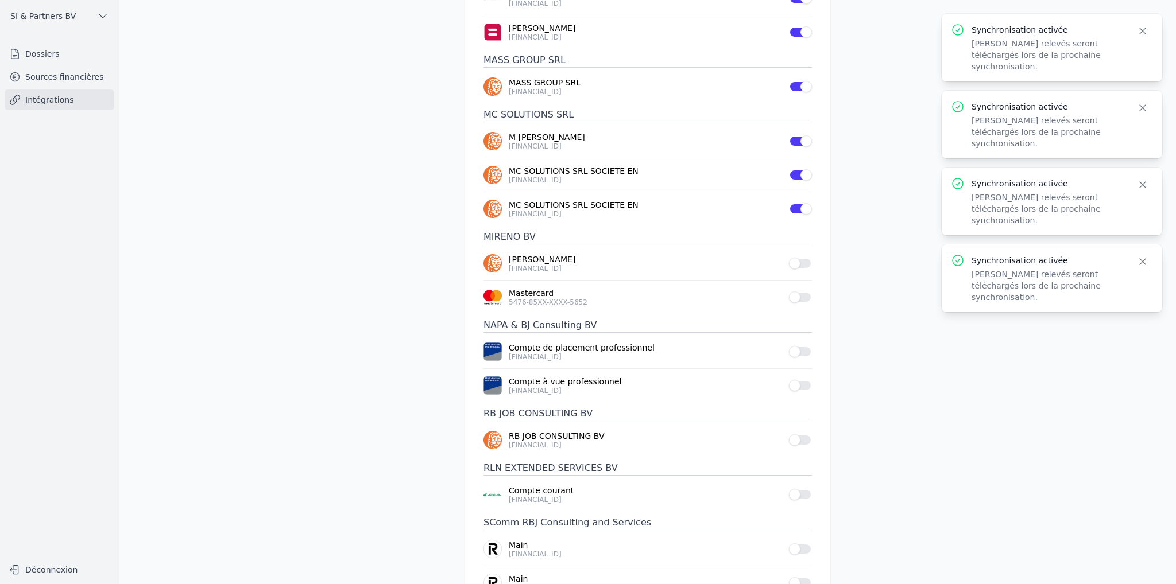
scroll to position [459, 0]
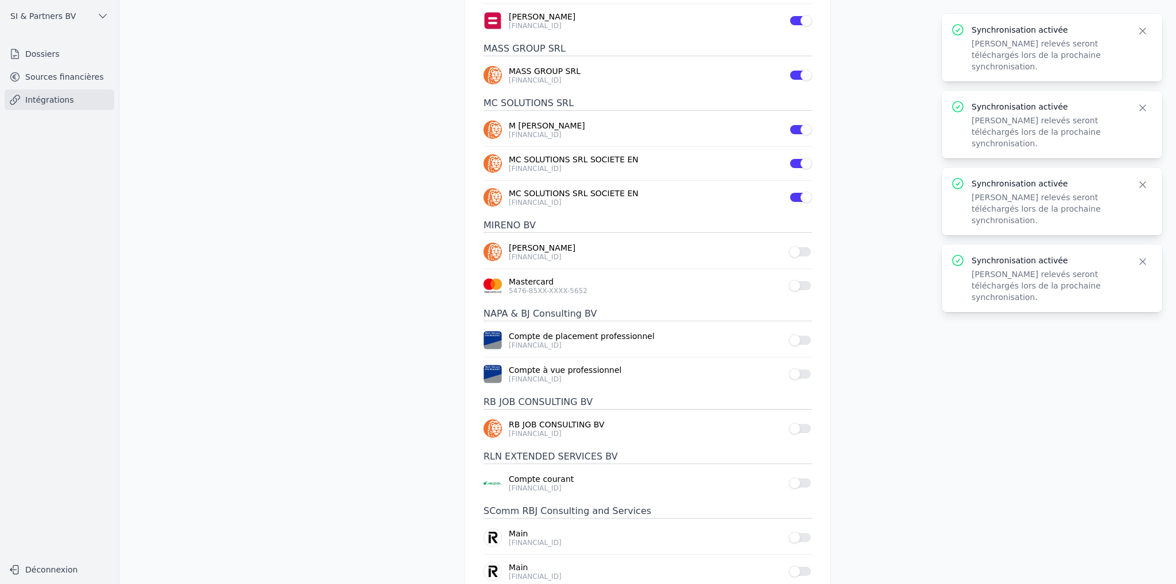
click at [802, 251] on button "Use setting" at bounding box center [800, 251] width 23 height 11
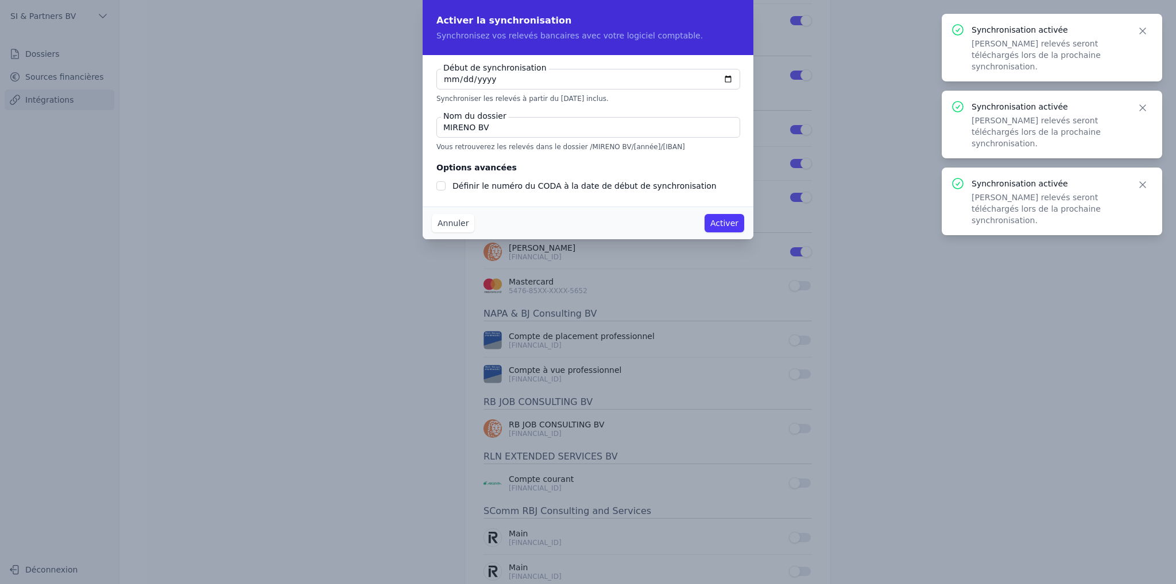
click at [732, 228] on button "Activer" at bounding box center [724, 223] width 40 height 18
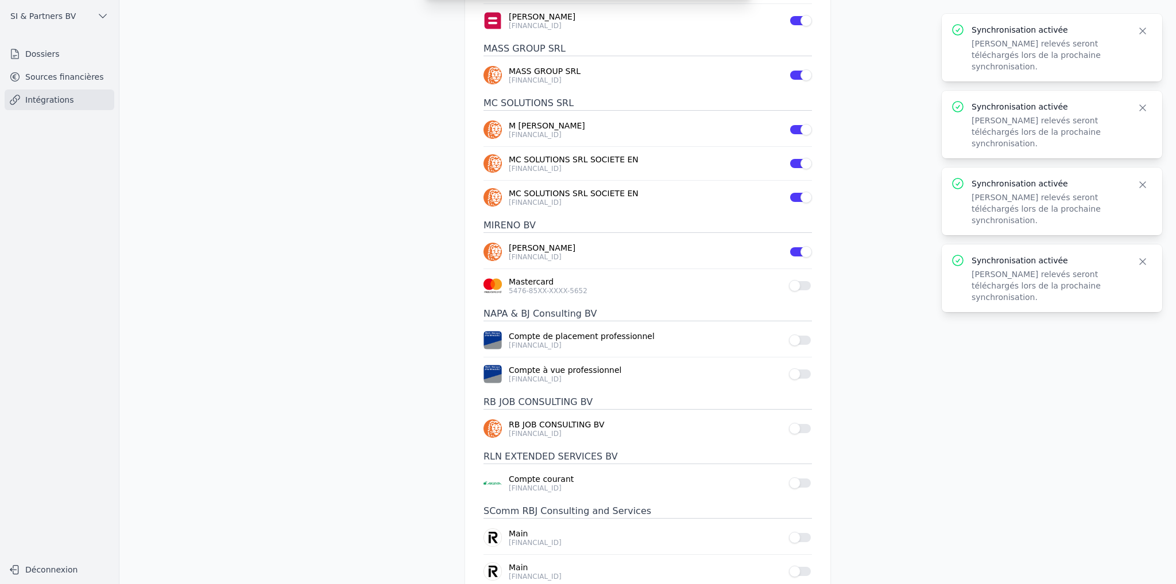
click at [802, 281] on button "Use setting" at bounding box center [800, 285] width 23 height 11
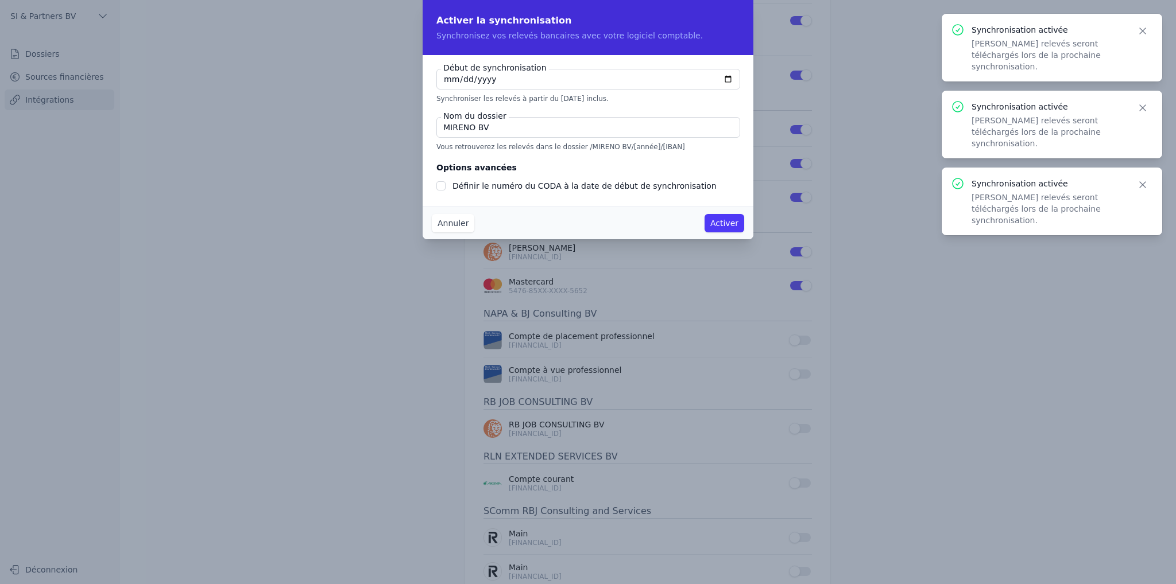
click at [730, 224] on button "Activer" at bounding box center [724, 223] width 40 height 18
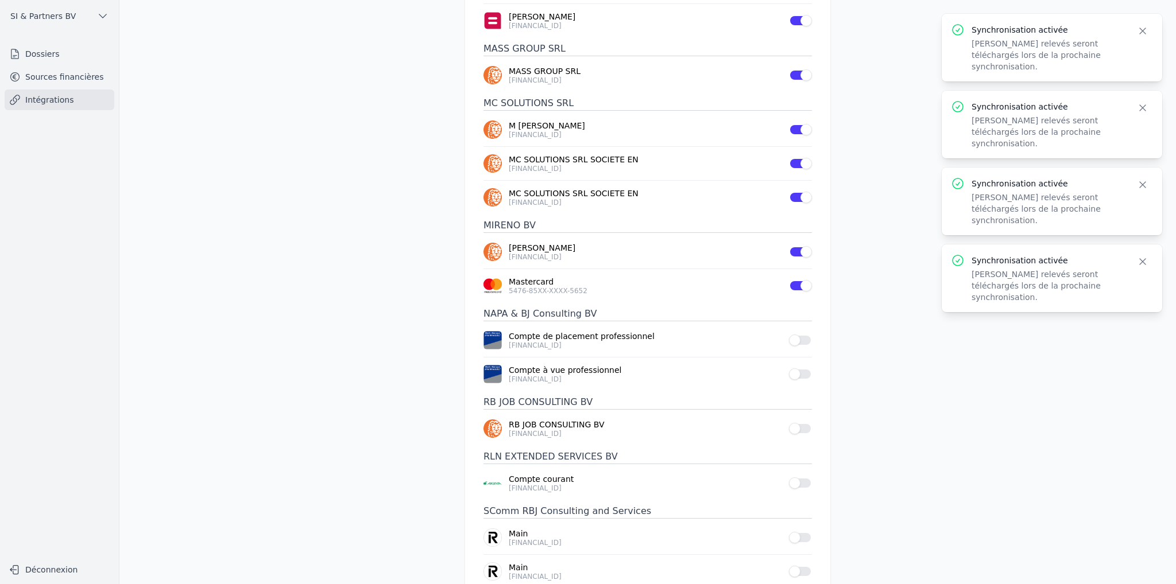
click at [805, 338] on button "Use setting" at bounding box center [800, 340] width 23 height 11
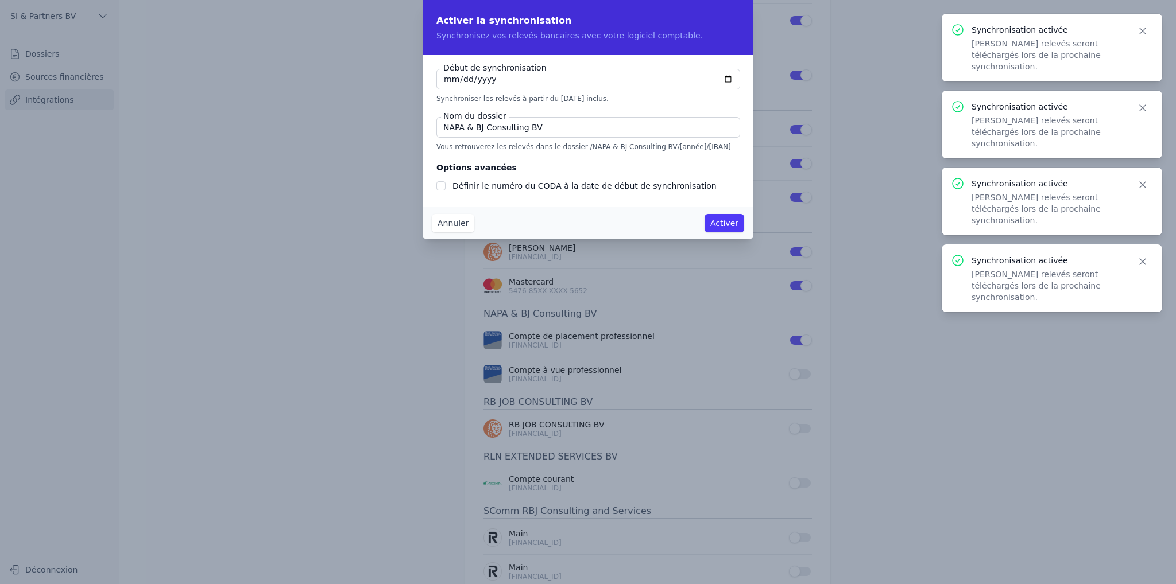
click at [733, 222] on button "Activer" at bounding box center [724, 223] width 40 height 18
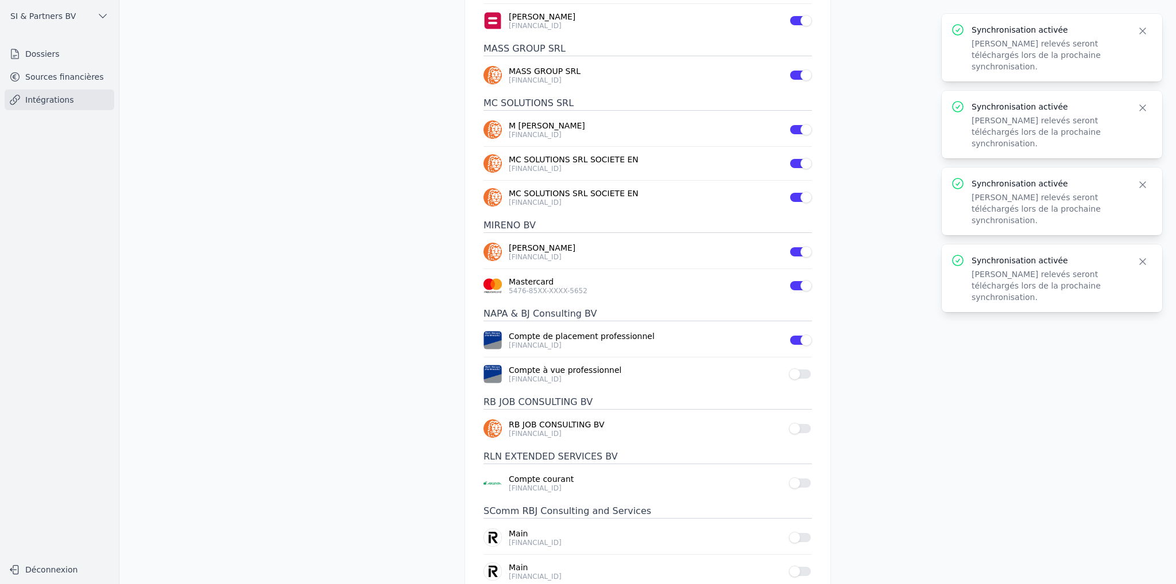
click at [805, 370] on button "Use setting" at bounding box center [800, 374] width 23 height 11
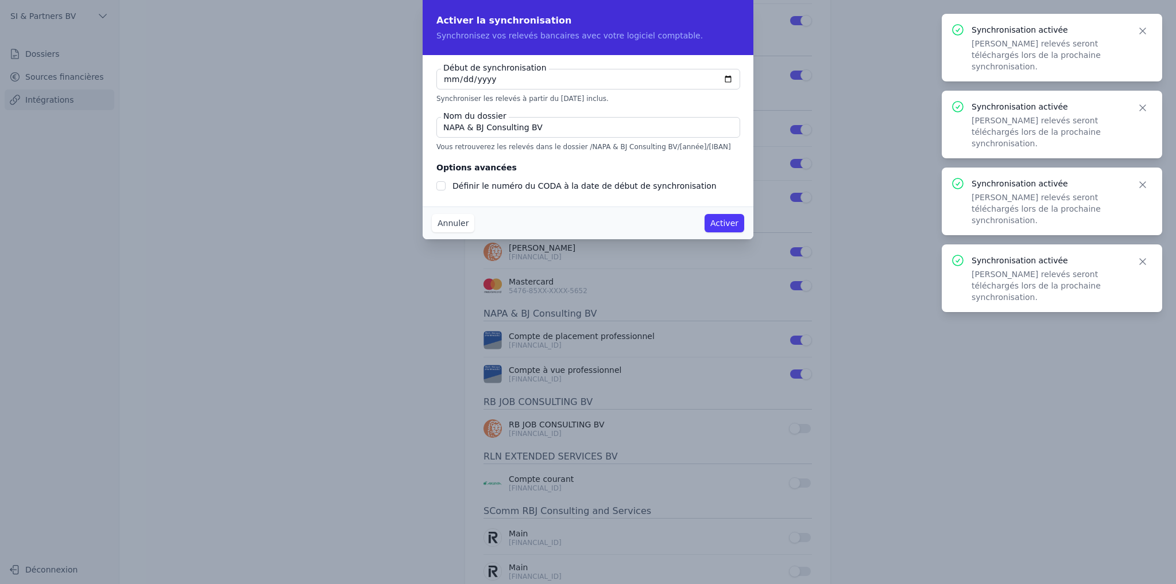
click at [721, 224] on button "Activer" at bounding box center [724, 223] width 40 height 18
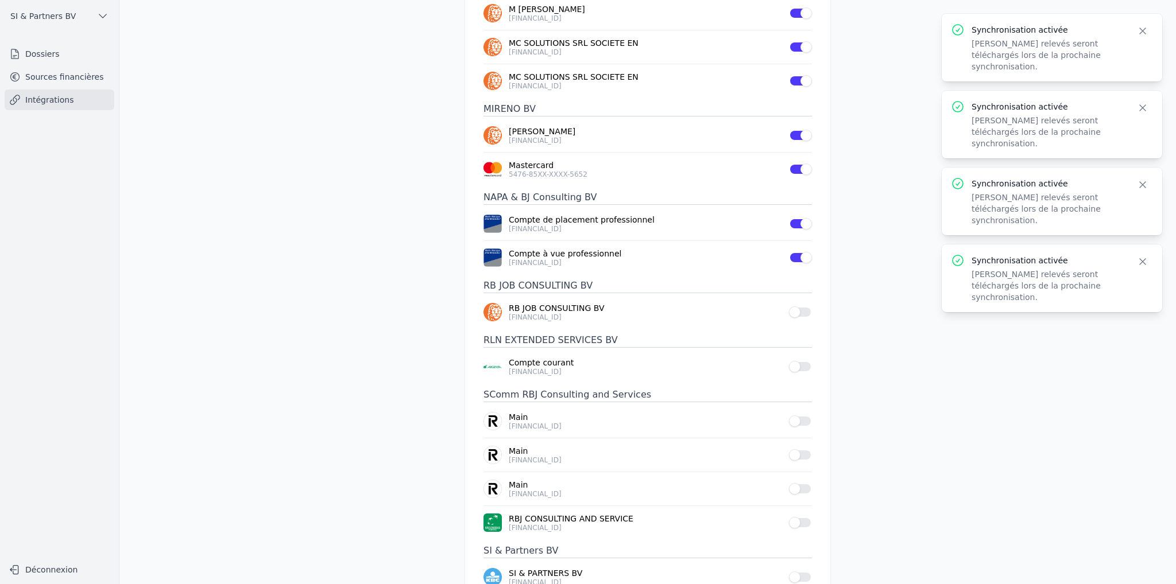
scroll to position [631, 0]
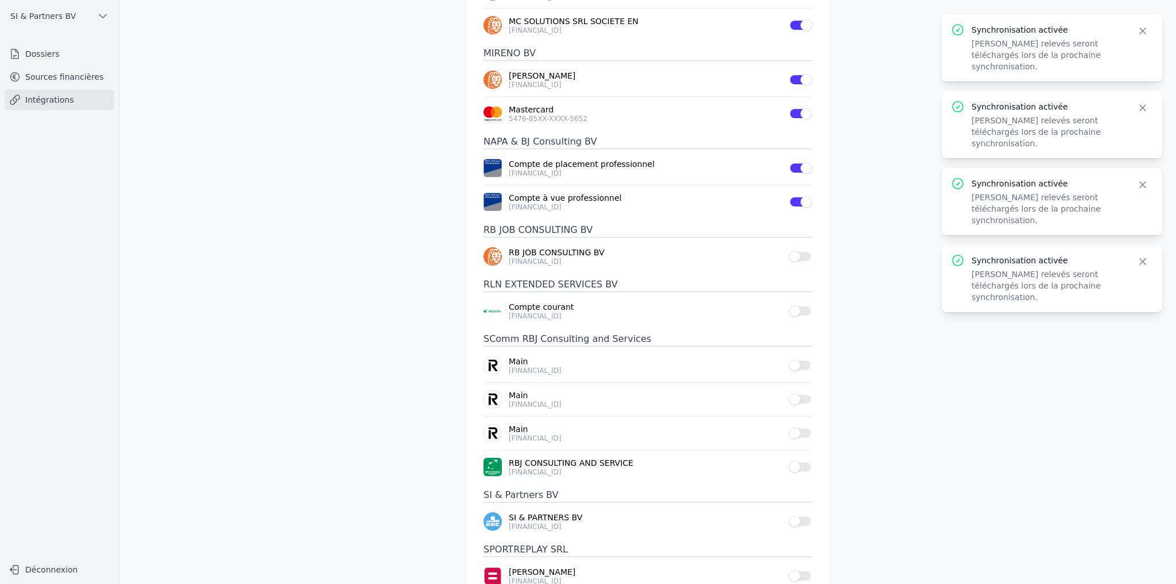
click at [801, 251] on button "Use setting" at bounding box center [800, 256] width 23 height 11
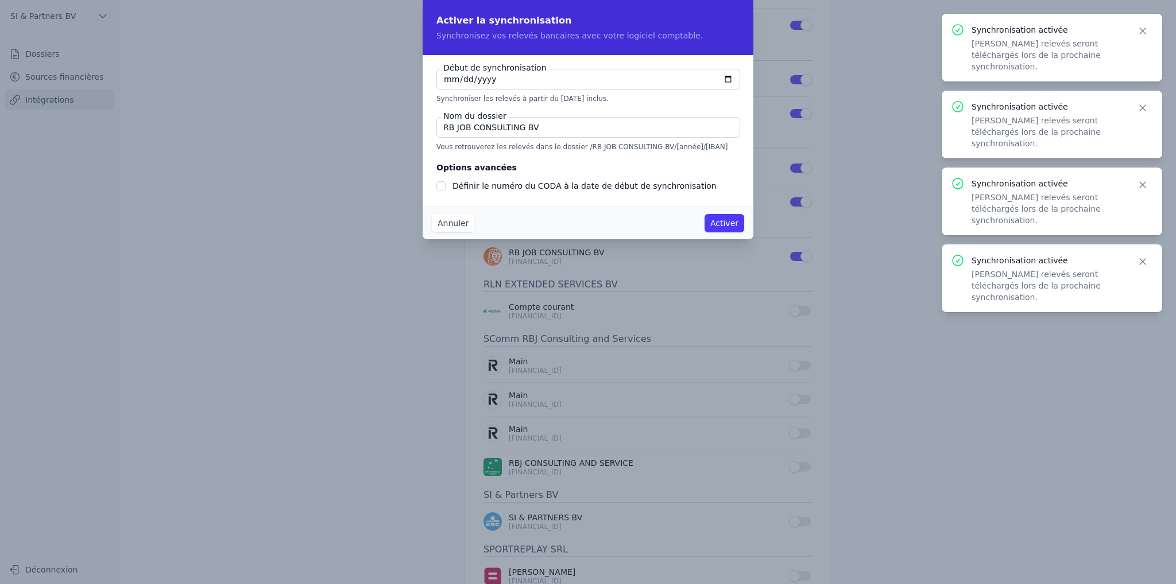
click at [725, 222] on button "Activer" at bounding box center [724, 223] width 40 height 18
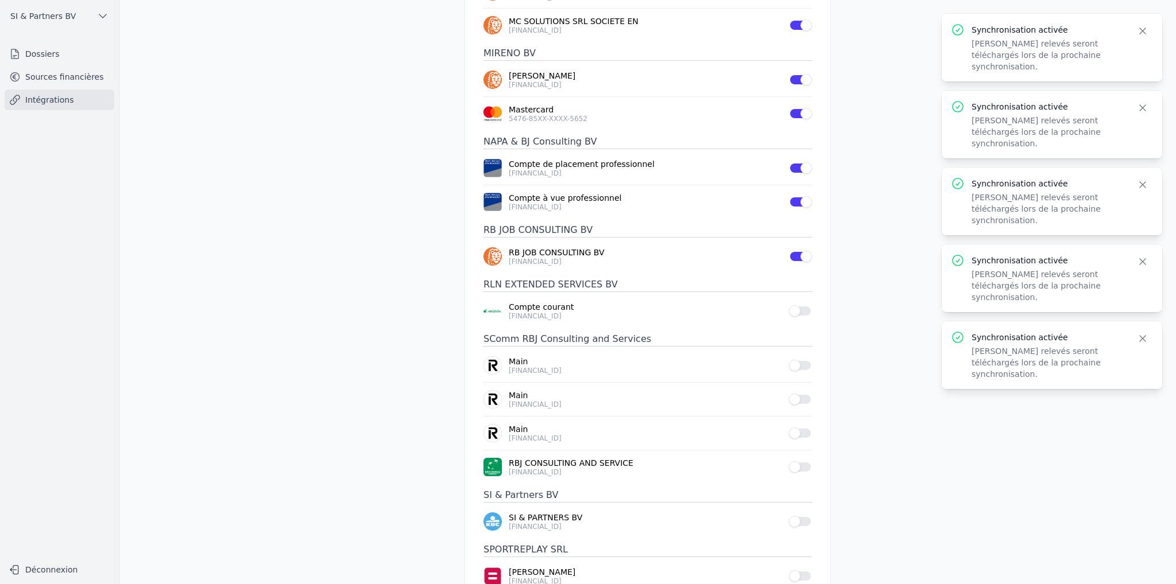
click at [801, 308] on button "Use setting" at bounding box center [800, 310] width 23 height 11
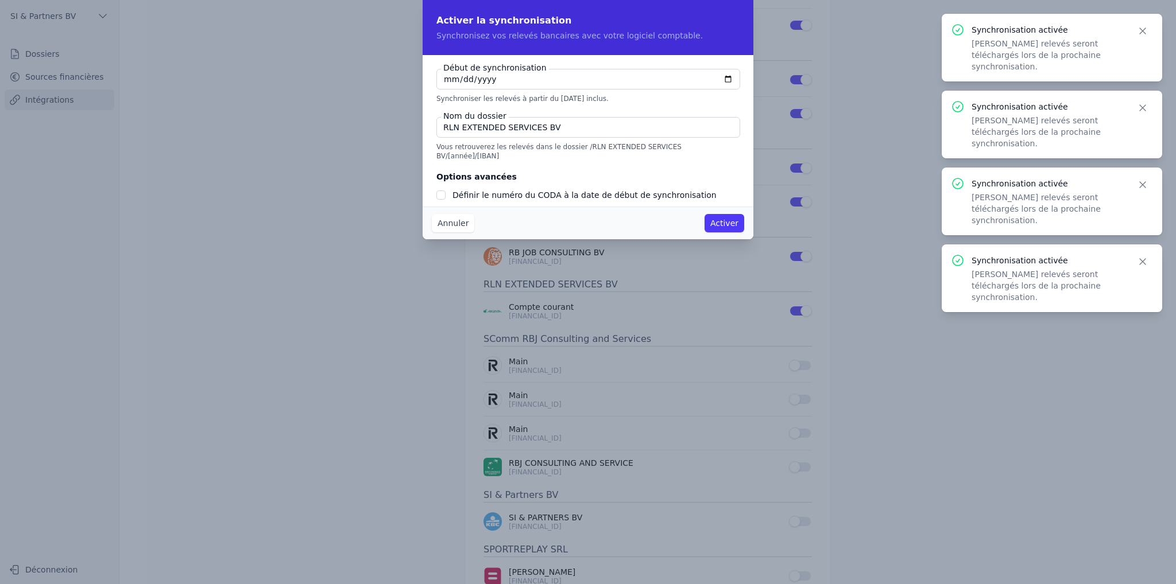
click at [719, 220] on button "Activer" at bounding box center [724, 223] width 40 height 18
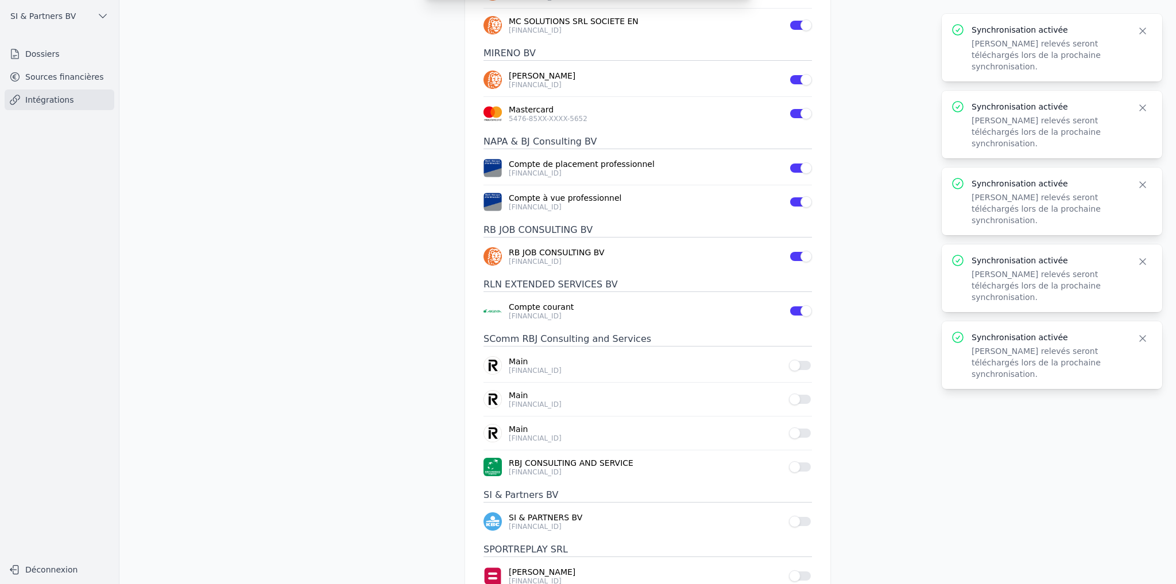
click at [798, 361] on button "Use setting" at bounding box center [800, 365] width 23 height 11
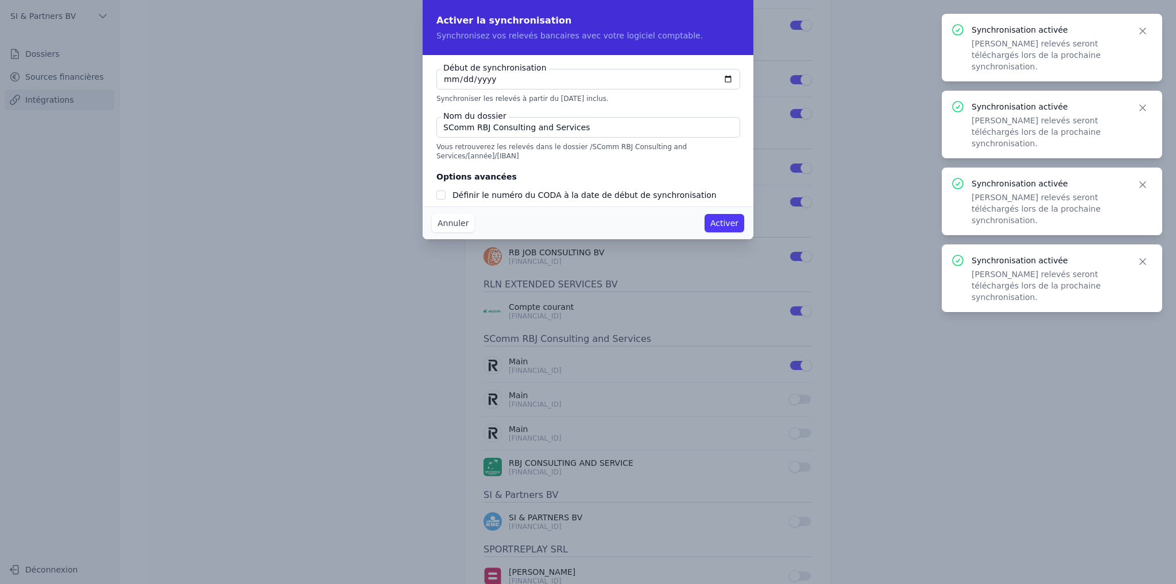
click at [726, 233] on div "Annuler Activer" at bounding box center [588, 223] width 331 height 33
click at [727, 226] on button "Activer" at bounding box center [724, 223] width 40 height 18
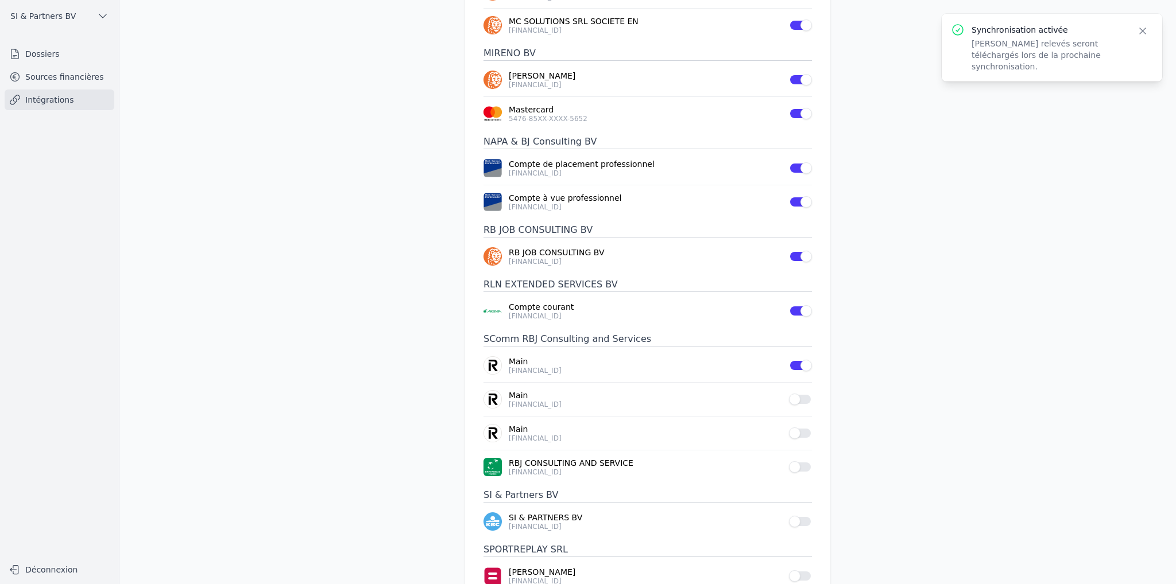
click at [797, 395] on button "Use setting" at bounding box center [800, 399] width 23 height 11
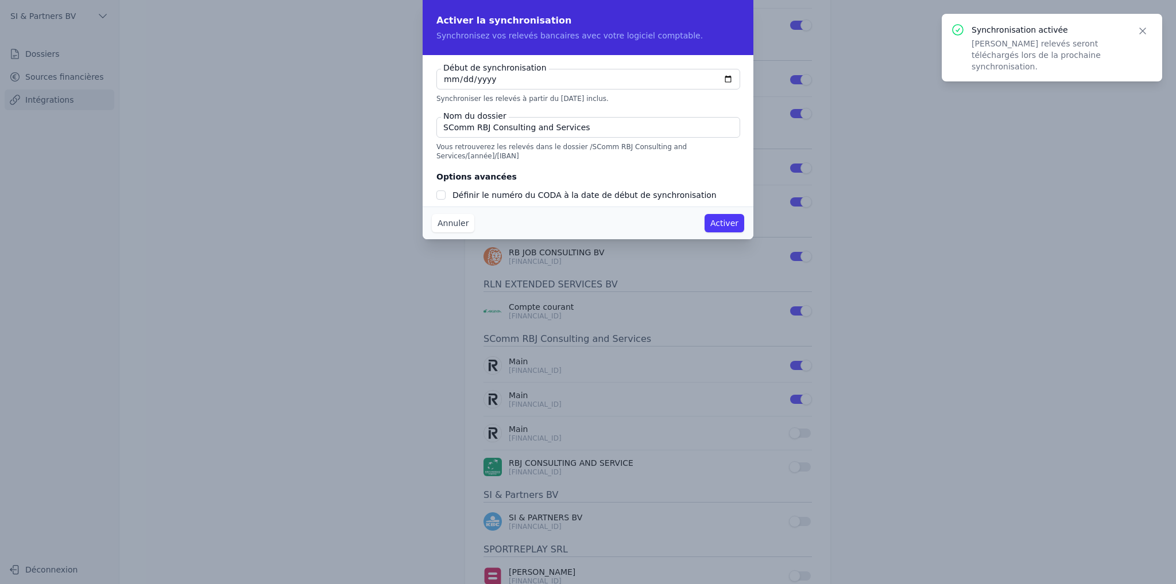
click at [728, 226] on button "Activer" at bounding box center [724, 223] width 40 height 18
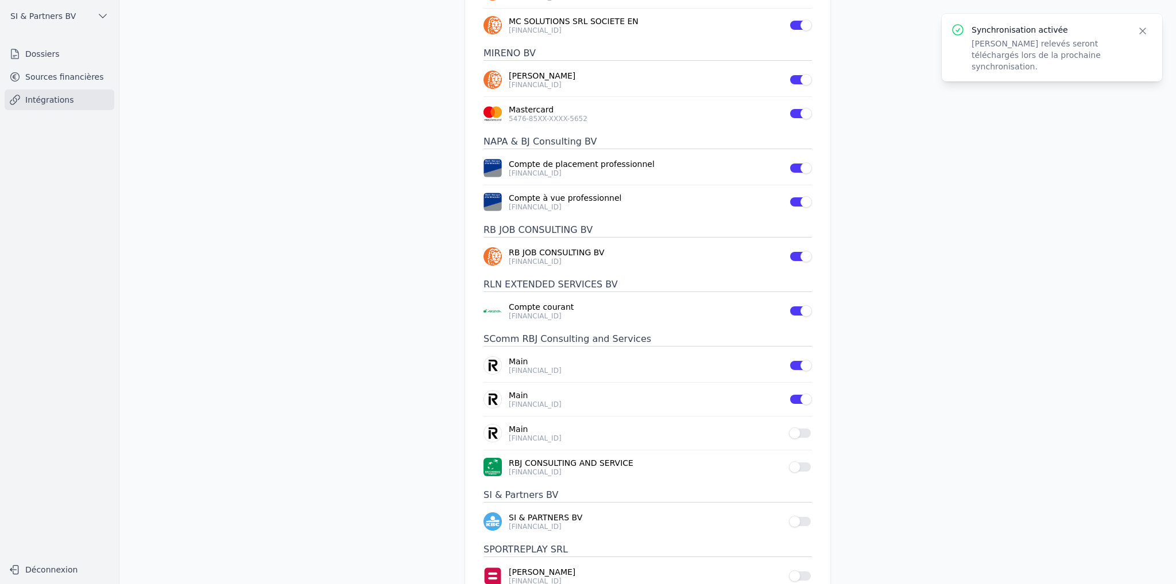
click at [807, 432] on button "Use setting" at bounding box center [800, 433] width 23 height 11
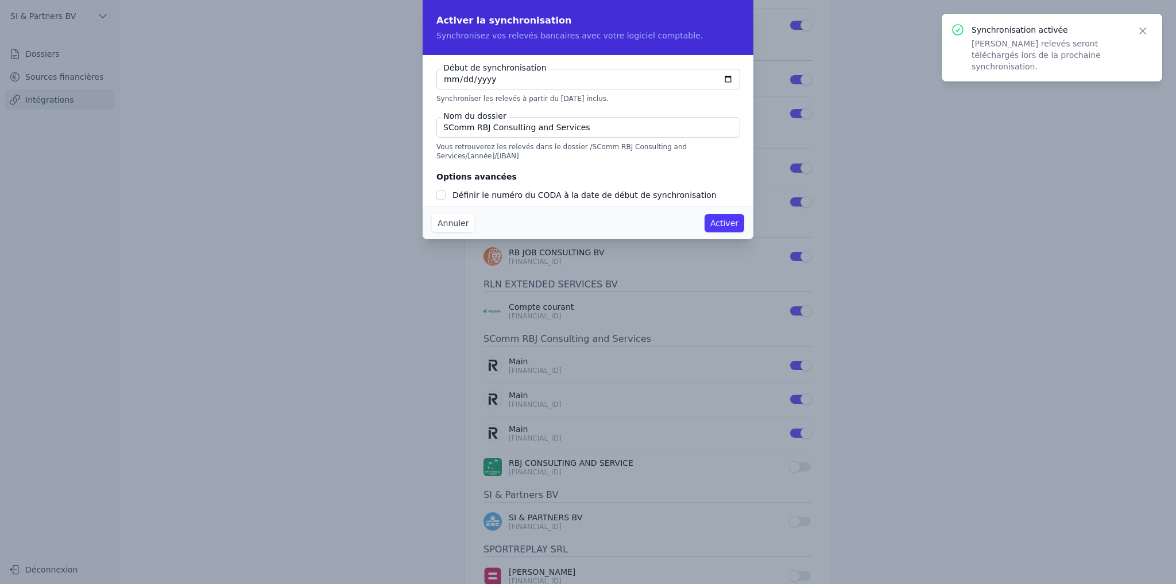
click at [730, 228] on button "Activer" at bounding box center [724, 223] width 40 height 18
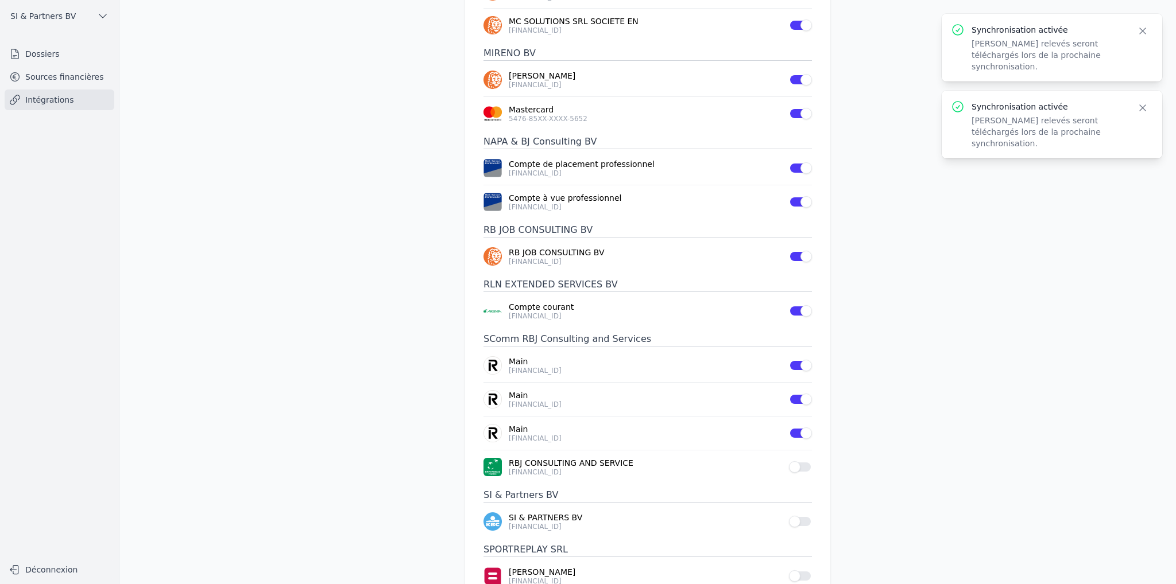
click at [800, 464] on button "Use setting" at bounding box center [800, 467] width 23 height 11
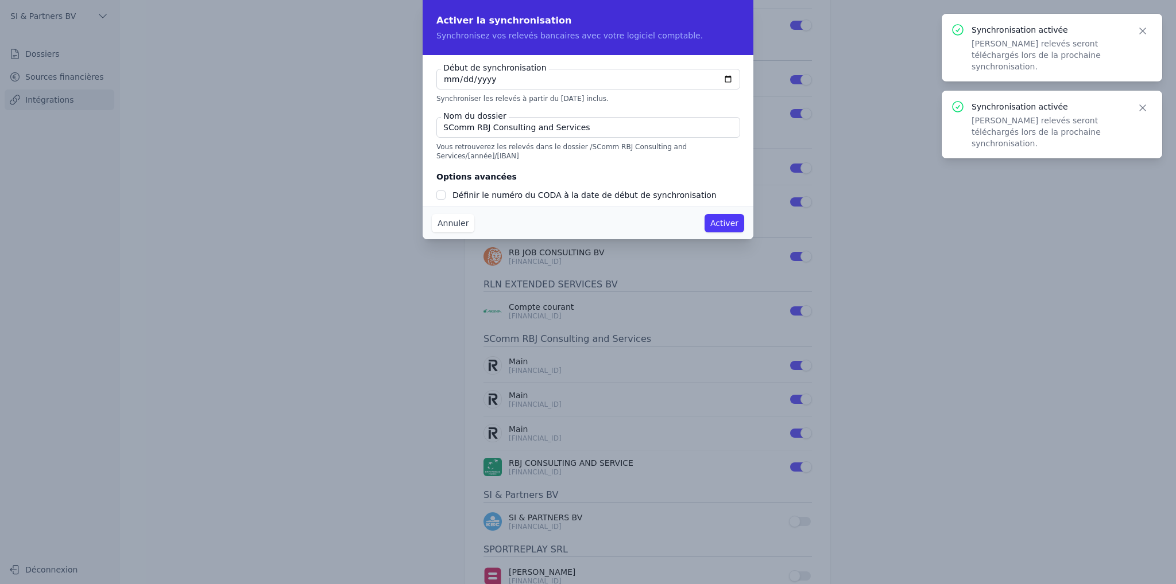
click at [719, 214] on button "Activer" at bounding box center [724, 223] width 40 height 18
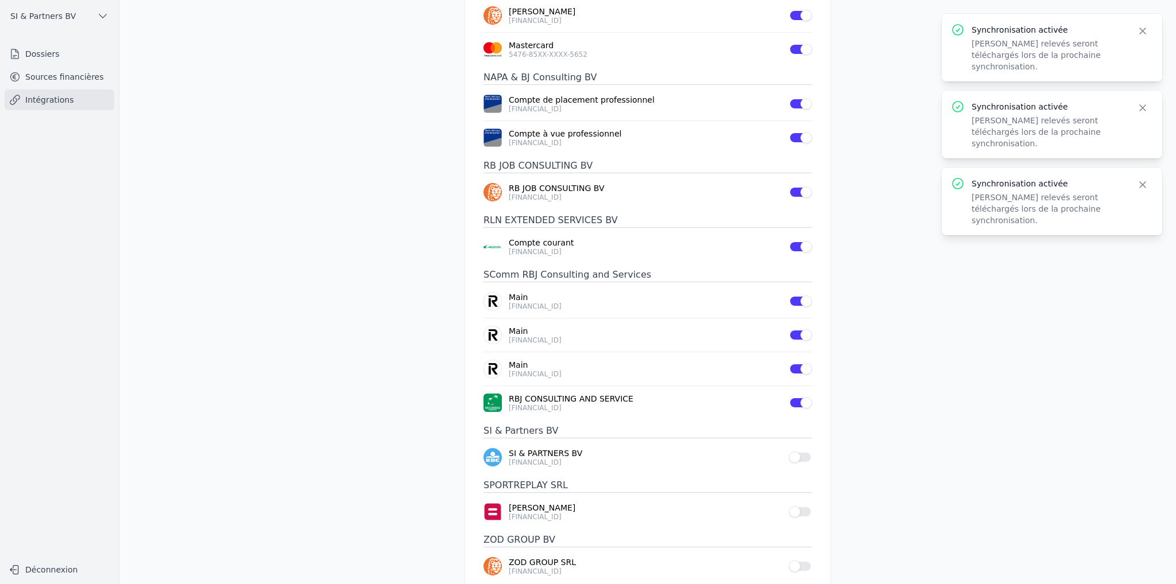
scroll to position [721, 0]
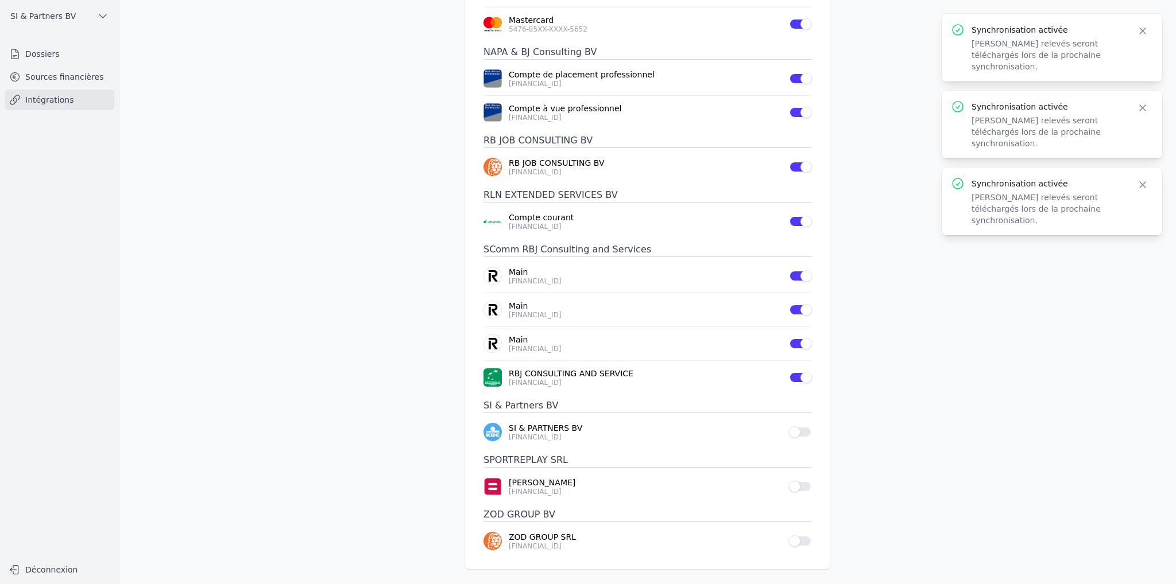
click at [803, 431] on button "Use setting" at bounding box center [800, 432] width 23 height 11
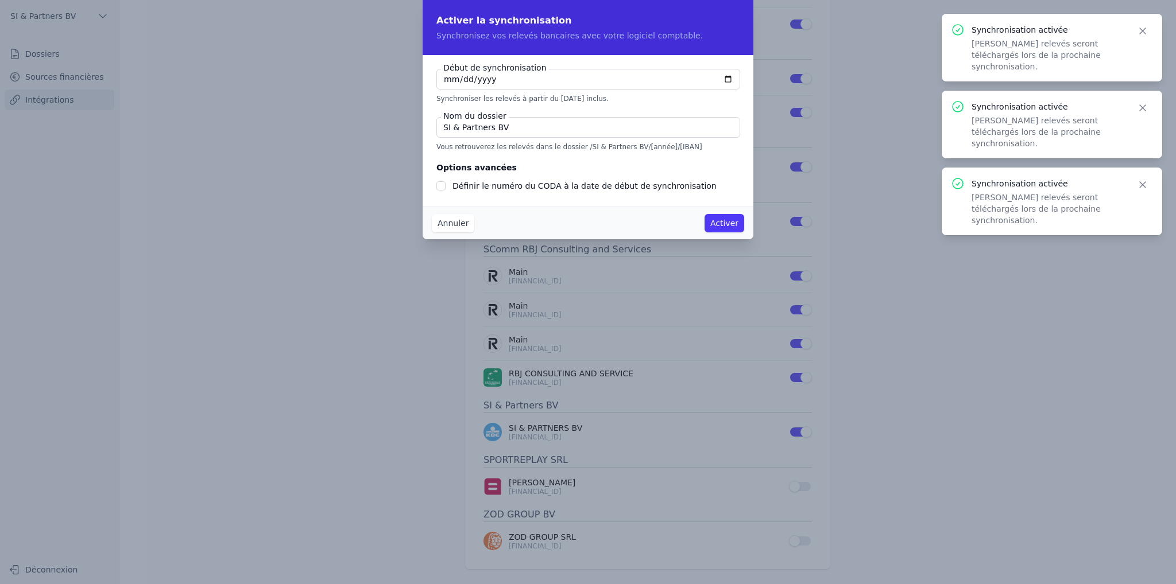
click at [727, 228] on button "Activer" at bounding box center [724, 223] width 40 height 18
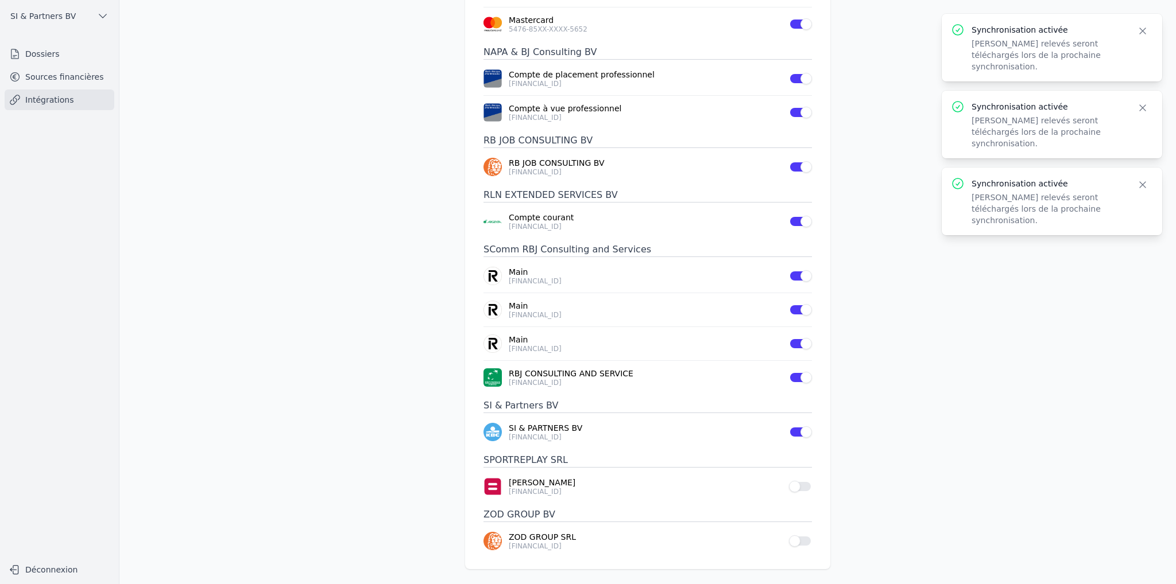
click at [803, 485] on button "Use setting" at bounding box center [800, 486] width 23 height 11
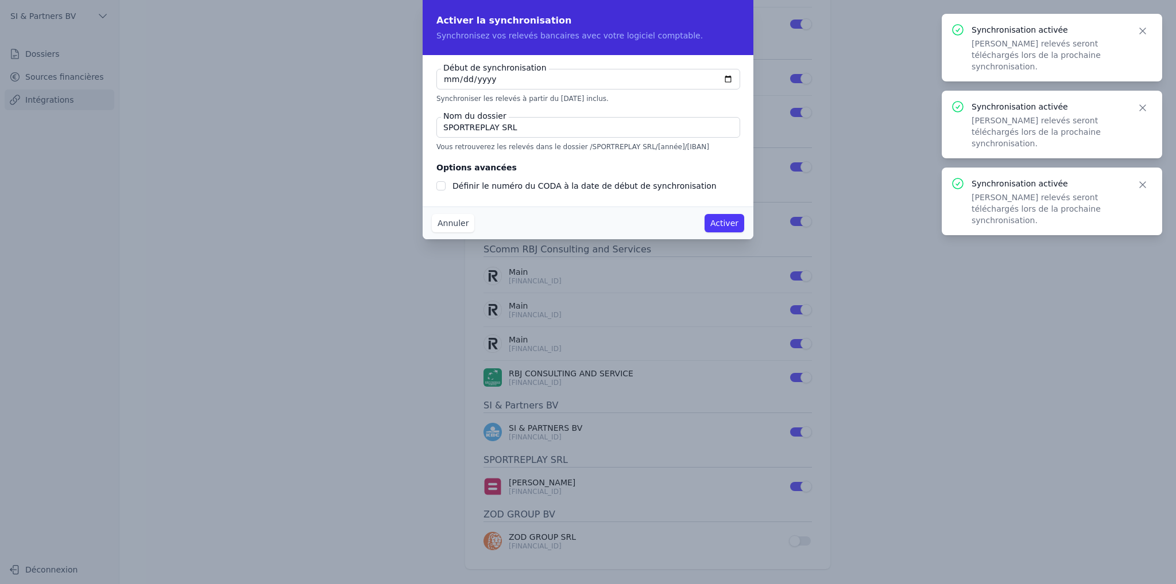
click at [728, 223] on button "Activer" at bounding box center [724, 223] width 40 height 18
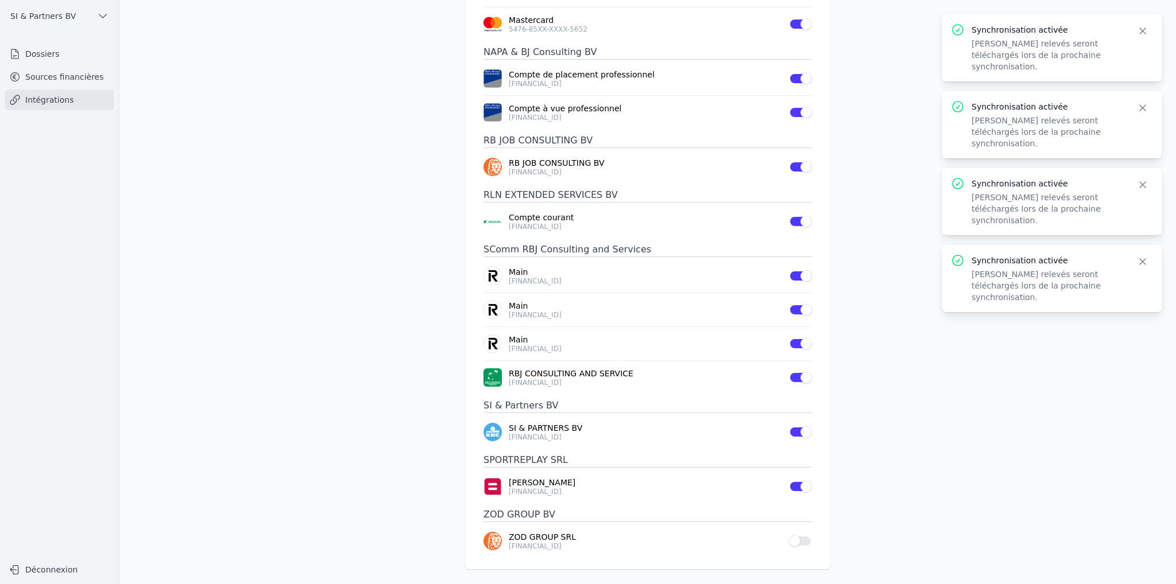
click at [801, 536] on button "Use setting" at bounding box center [800, 541] width 23 height 11
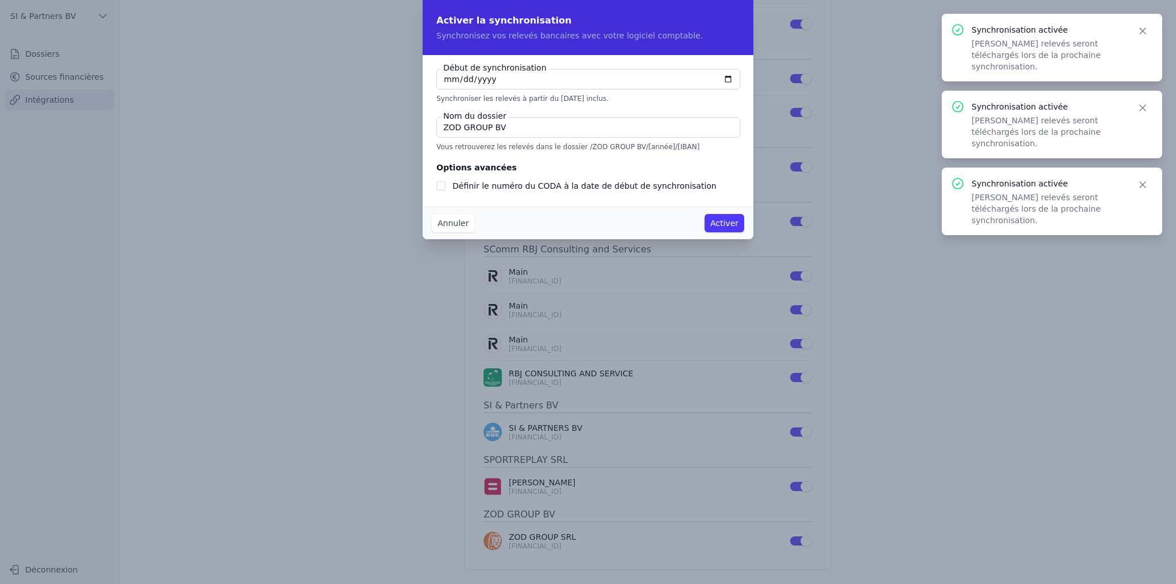
click at [722, 226] on button "Activer" at bounding box center [724, 223] width 40 height 18
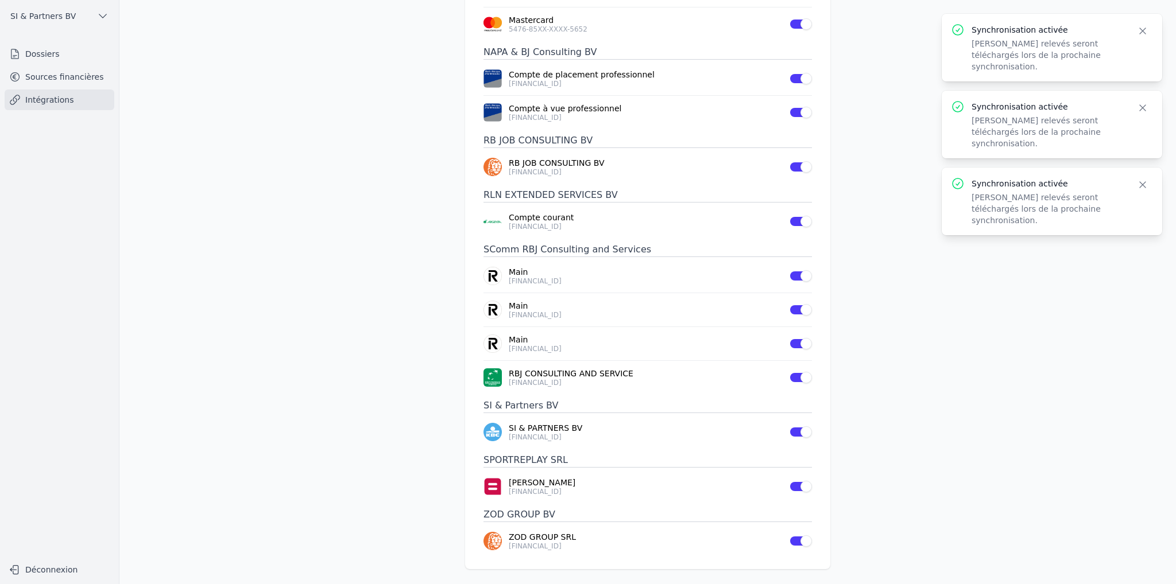
click at [985, 394] on main "Intégrations Exact Winbooks ABV SERVICES SRL ABV SERVICES SRL [FINANCIAL_ID] Us…" at bounding box center [588, 292] width 1176 height 584
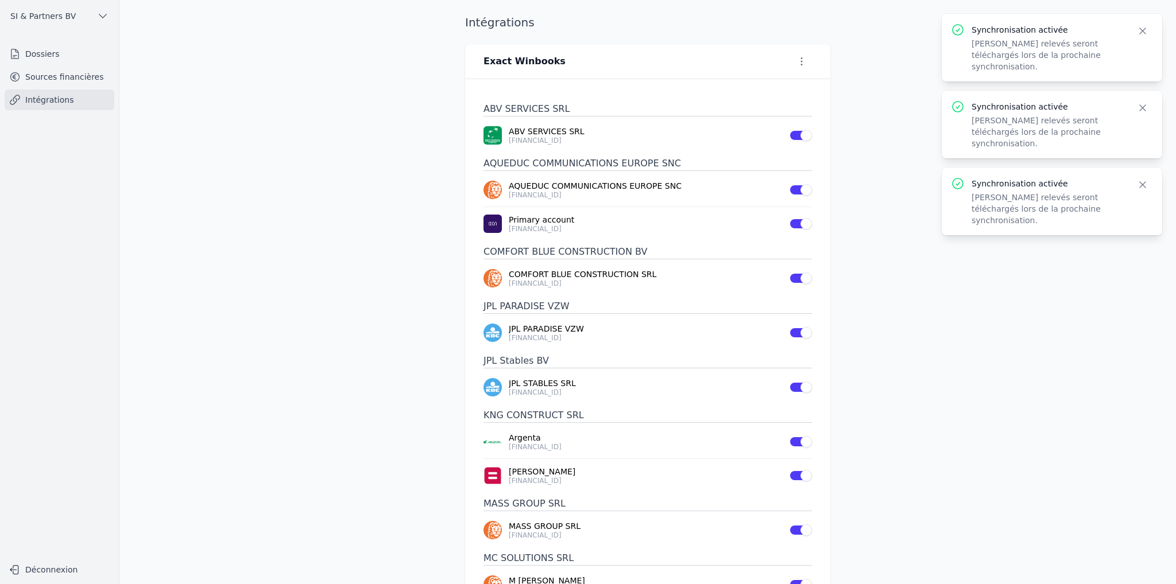
scroll to position [0, 0]
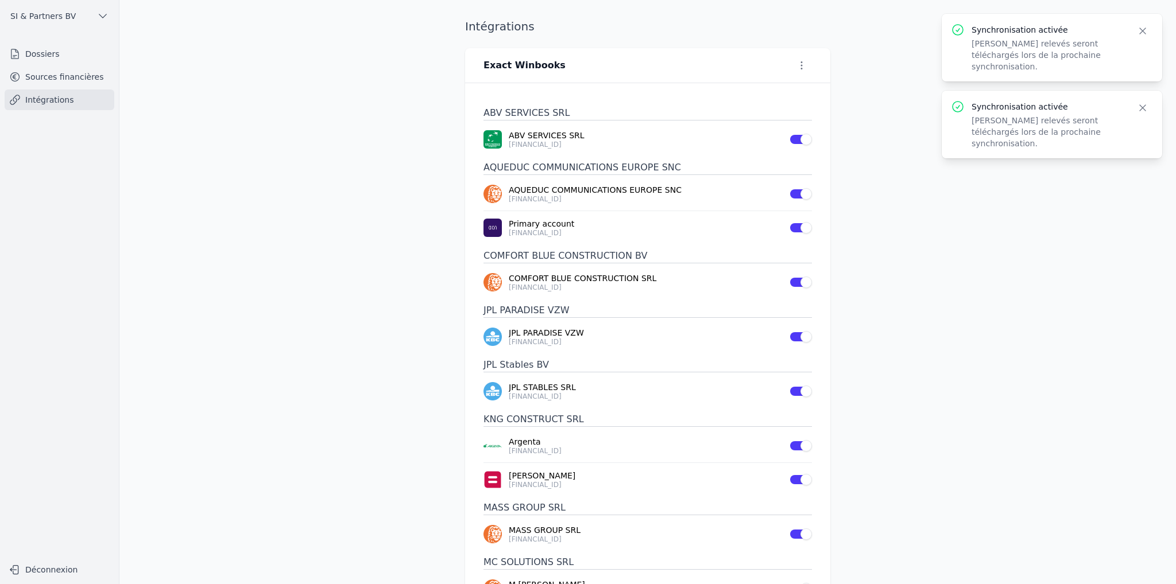
click at [80, 58] on link "Dossiers" at bounding box center [60, 54] width 110 height 21
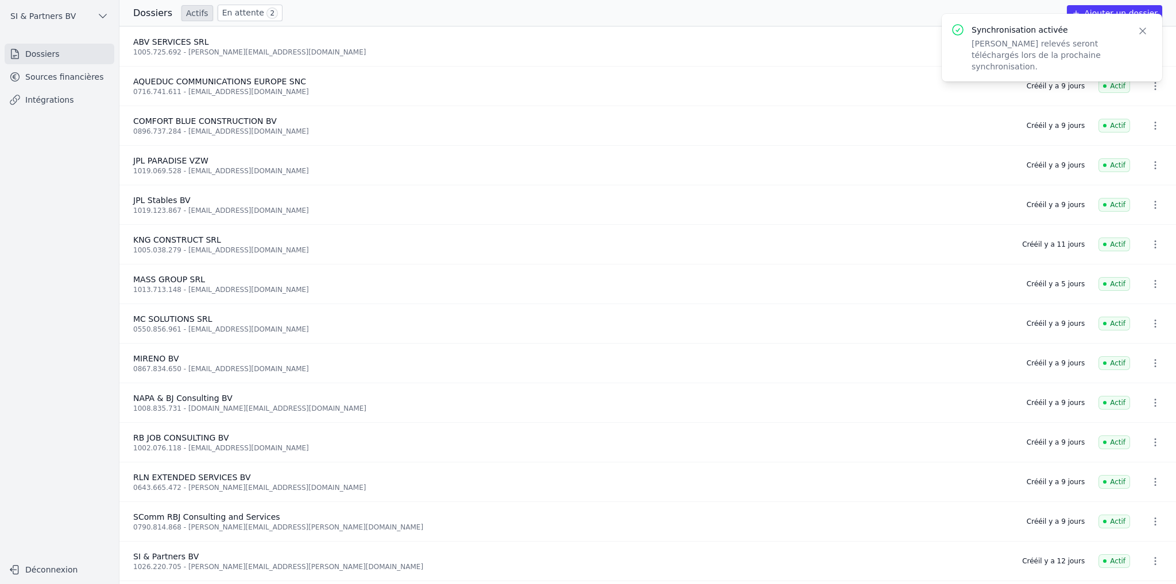
click at [53, 72] on link "Sources financières" at bounding box center [60, 77] width 110 height 21
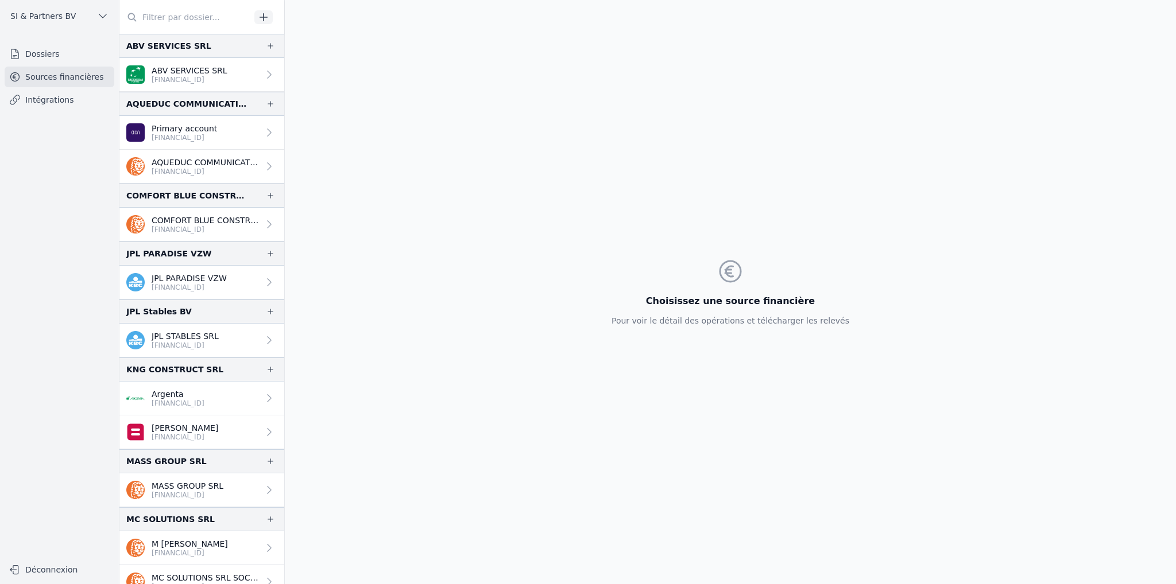
click at [55, 98] on link "Intégrations" at bounding box center [60, 100] width 110 height 21
